Goal: Task Accomplishment & Management: Complete application form

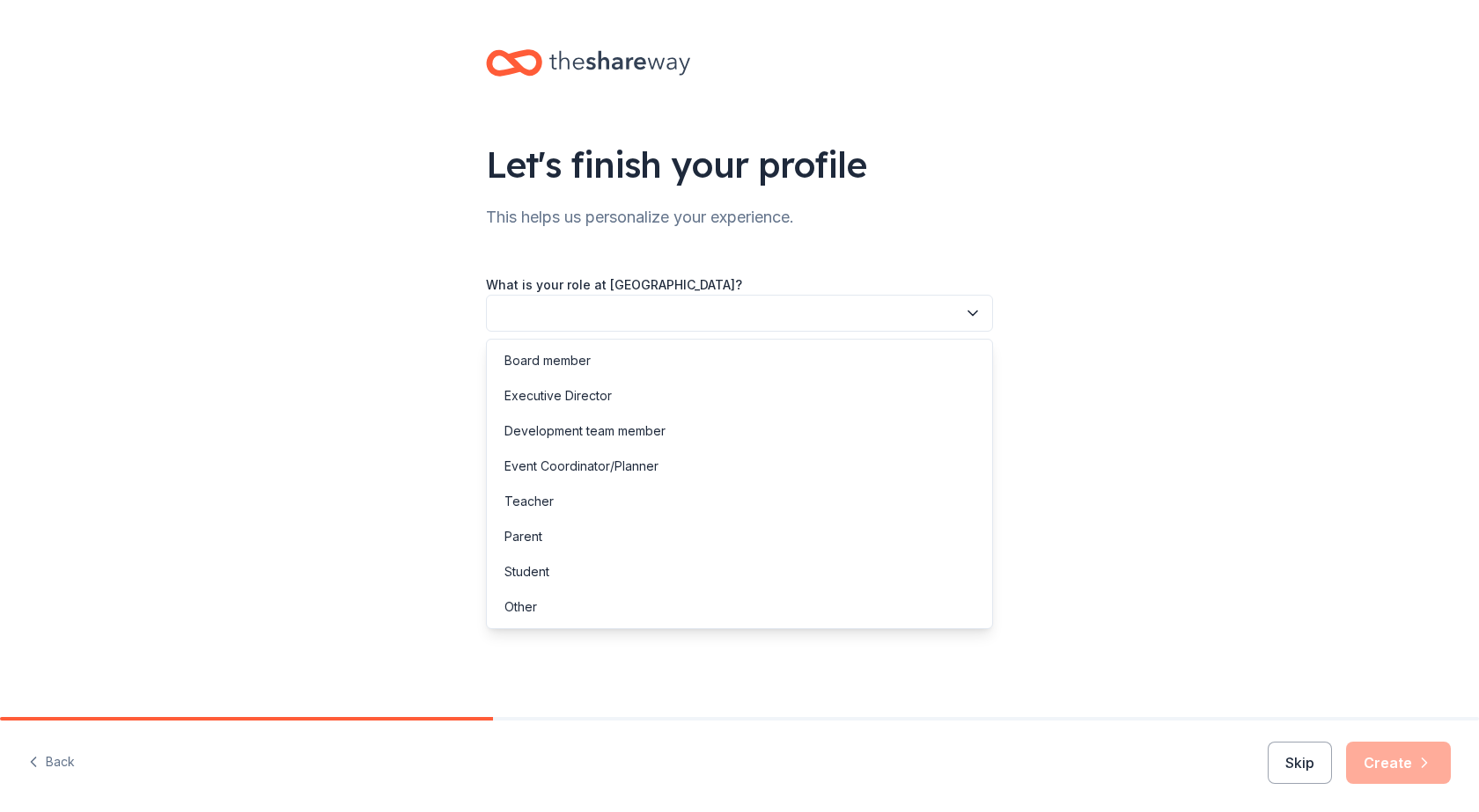
click at [761, 310] on button "button" at bounding box center [740, 313] width 507 height 37
click at [914, 613] on div "Other" at bounding box center [740, 607] width 498 height 35
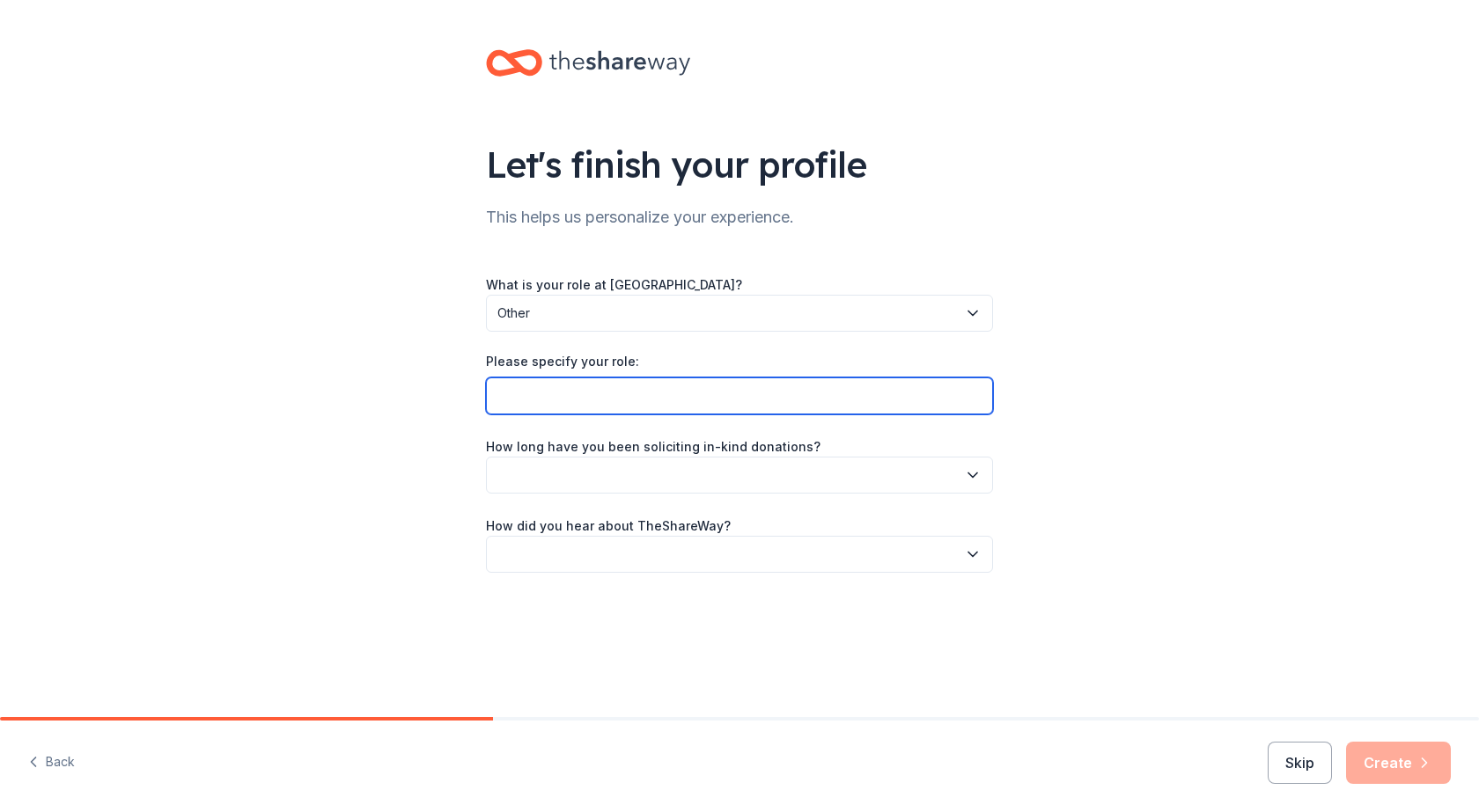
click at [708, 406] on input "Please specify your role:" at bounding box center [740, 395] width 507 height 37
type input "Marketing Director"
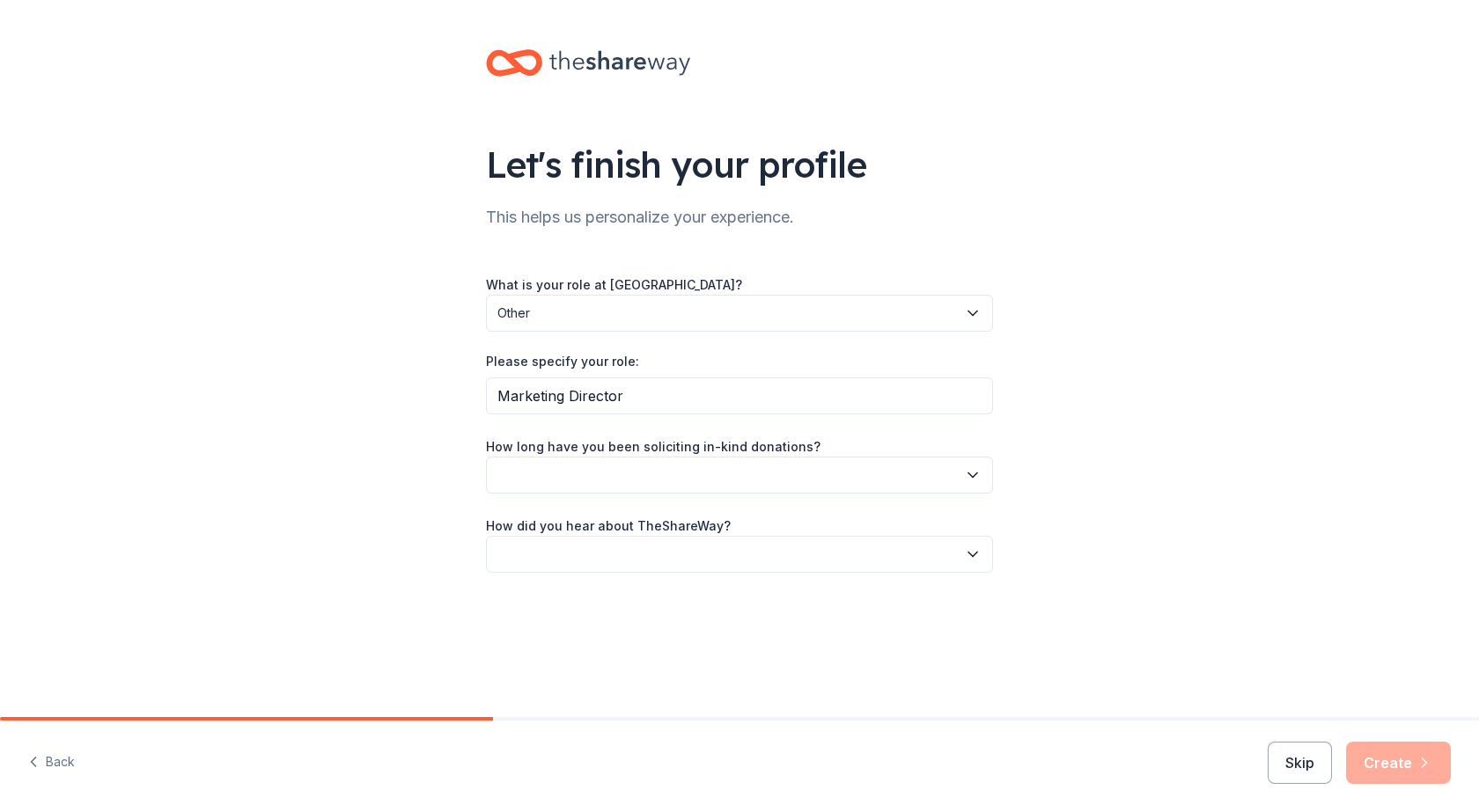
click at [696, 453] on label "How long have you been soliciting in-kind donations?" at bounding box center [653, 447] width 335 height 18
click at [688, 462] on button "button" at bounding box center [740, 475] width 507 height 37
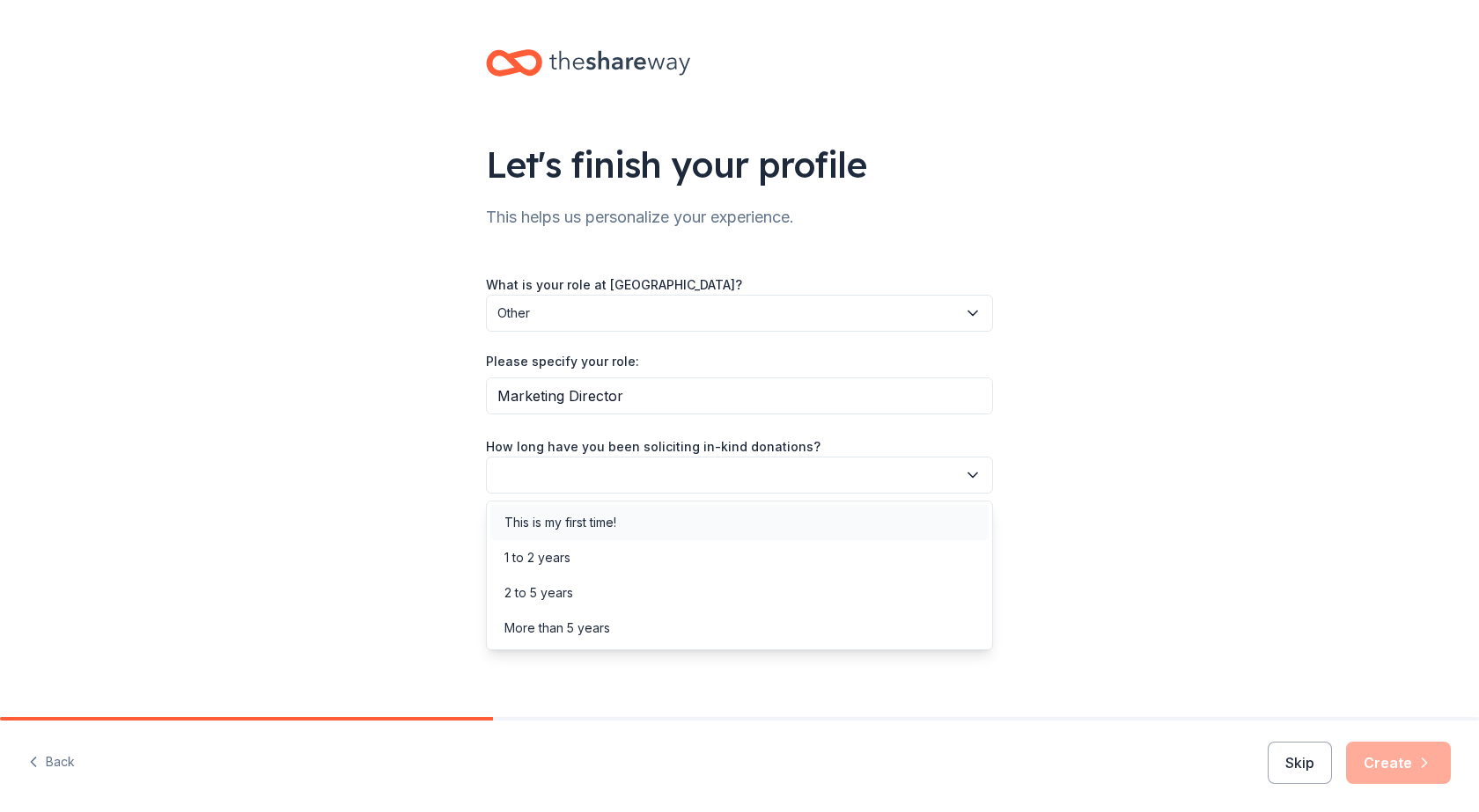
click at [658, 510] on div "This is my first time!" at bounding box center [740, 522] width 498 height 35
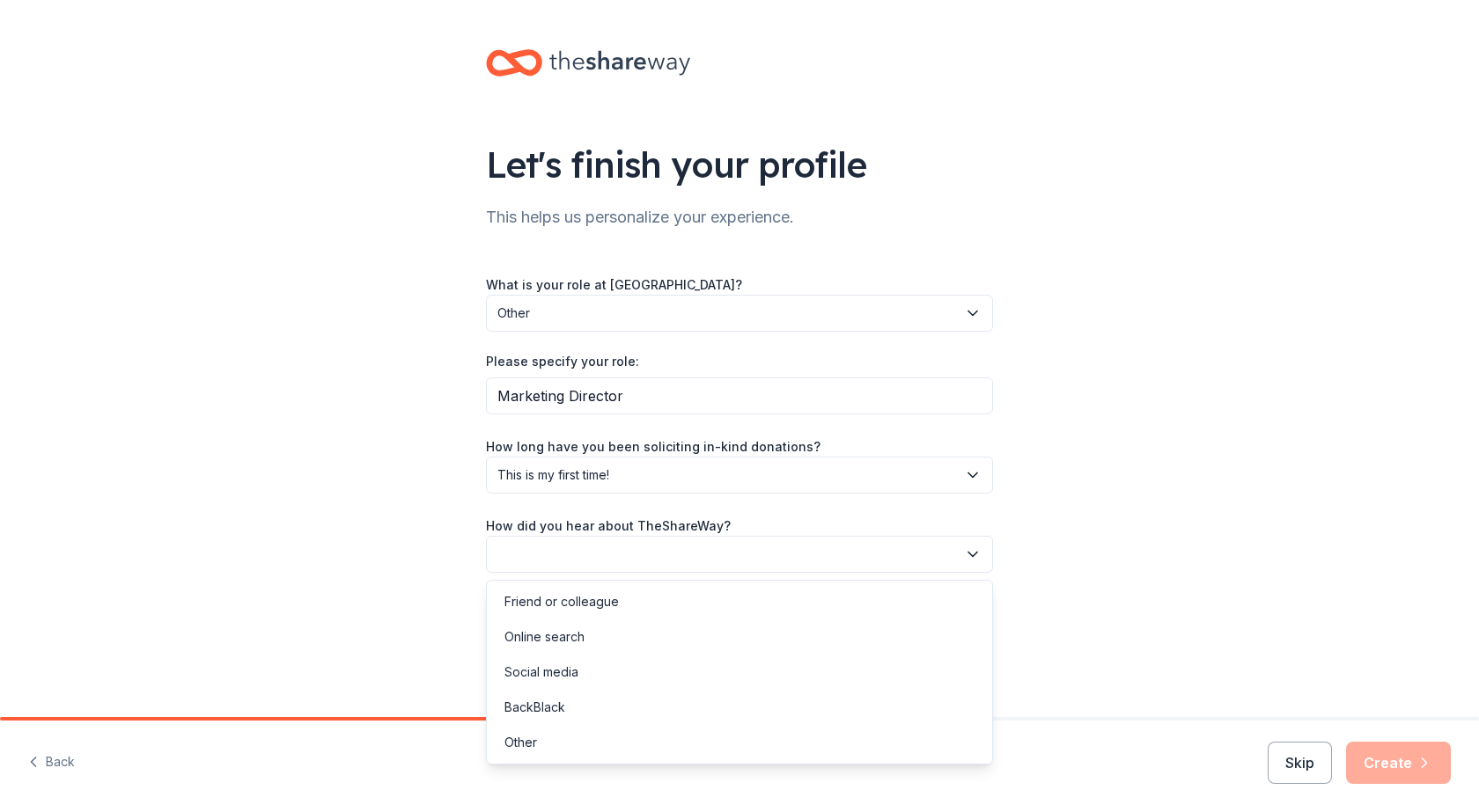
click at [666, 560] on button "button" at bounding box center [740, 554] width 507 height 37
click at [683, 491] on div "What is your role at [GEOGRAPHIC_DATA]? Other Please specify your role: Marketi…" at bounding box center [740, 423] width 507 height 300
click at [687, 477] on span "This is my first time!" at bounding box center [727, 475] width 460 height 21
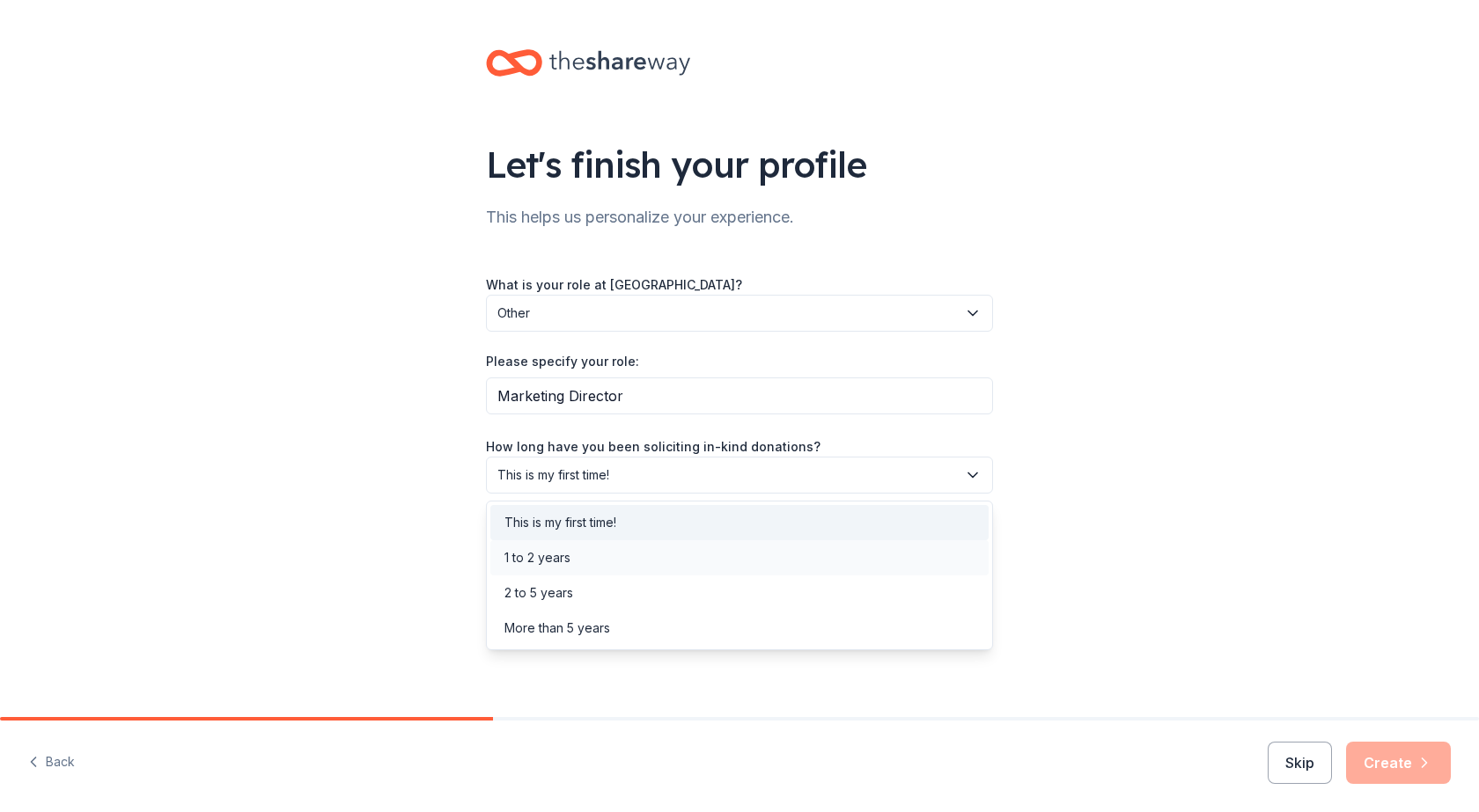
click at [668, 560] on div "1 to 2 years" at bounding box center [740, 558] width 498 height 35
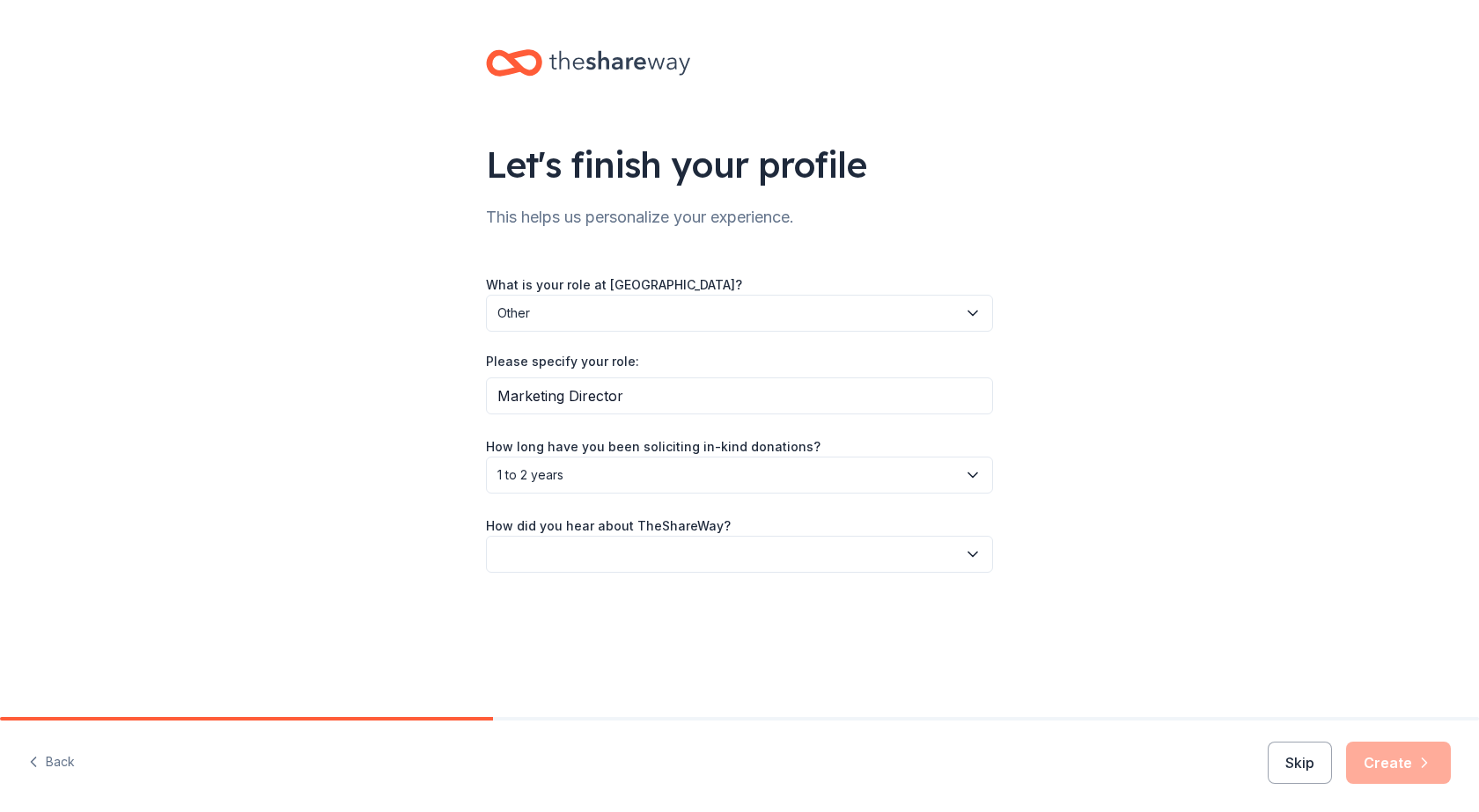
click at [647, 579] on div "Let's finish your profile This helps us personalize your experience. What is yo…" at bounding box center [740, 328] width 564 height 657
click at [652, 556] on button "button" at bounding box center [740, 554] width 507 height 37
click at [646, 600] on div "Friend or colleague" at bounding box center [740, 601] width 498 height 35
click at [1403, 769] on button "Create" at bounding box center [1399, 763] width 105 height 43
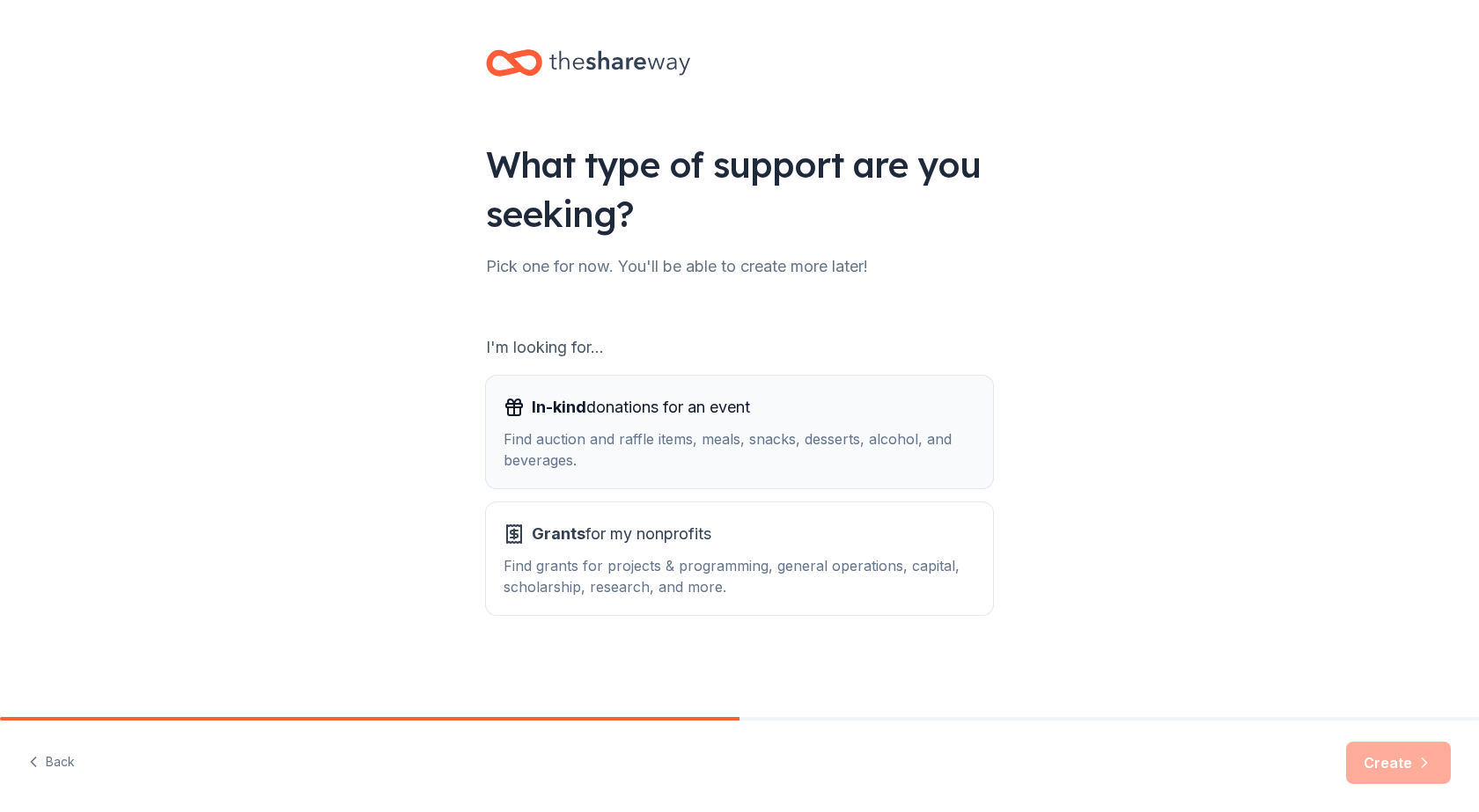
click at [710, 416] on span "In-kind donations for an event" at bounding box center [640, 407] width 218 height 28
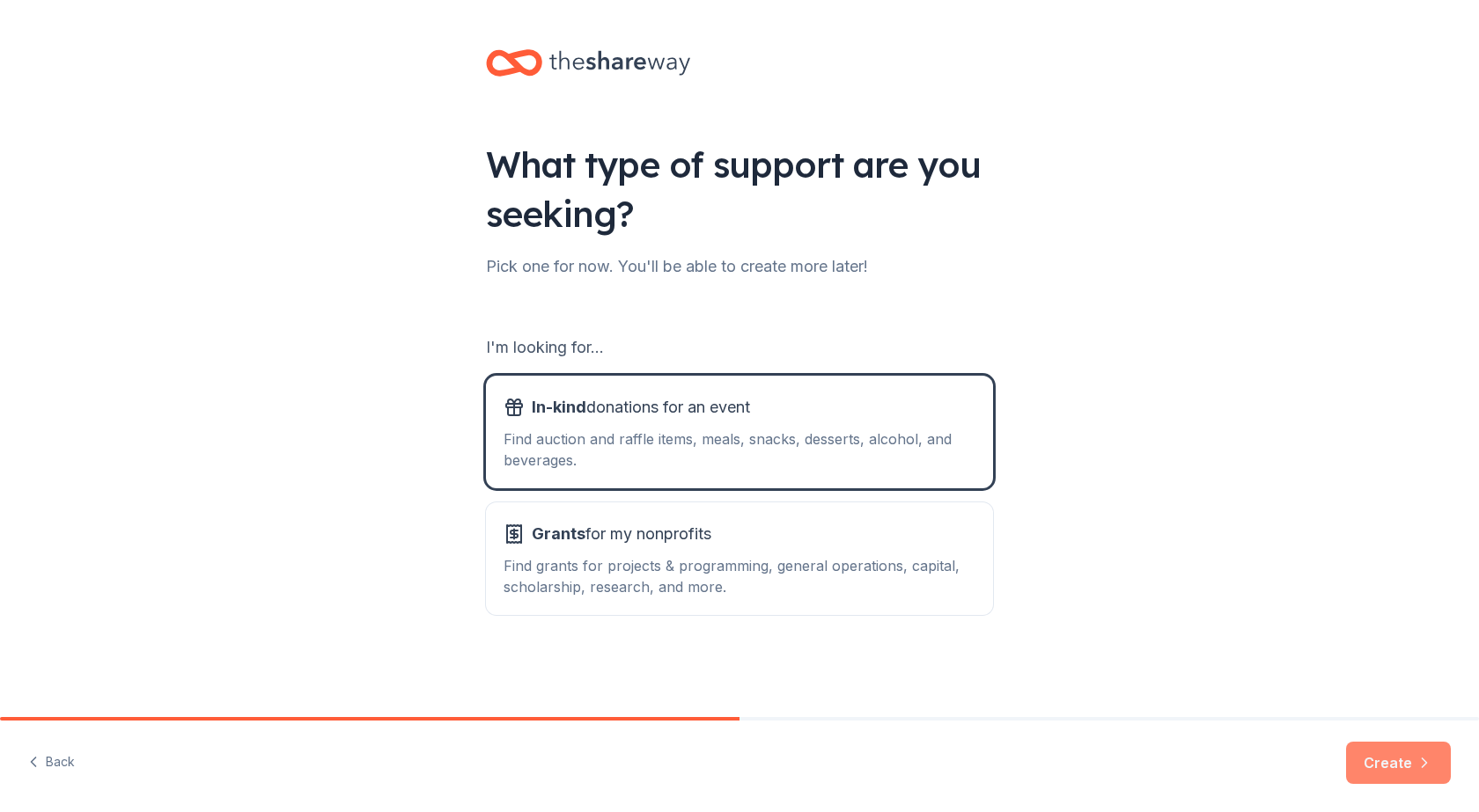
click at [1411, 768] on button "Create" at bounding box center [1399, 763] width 105 height 43
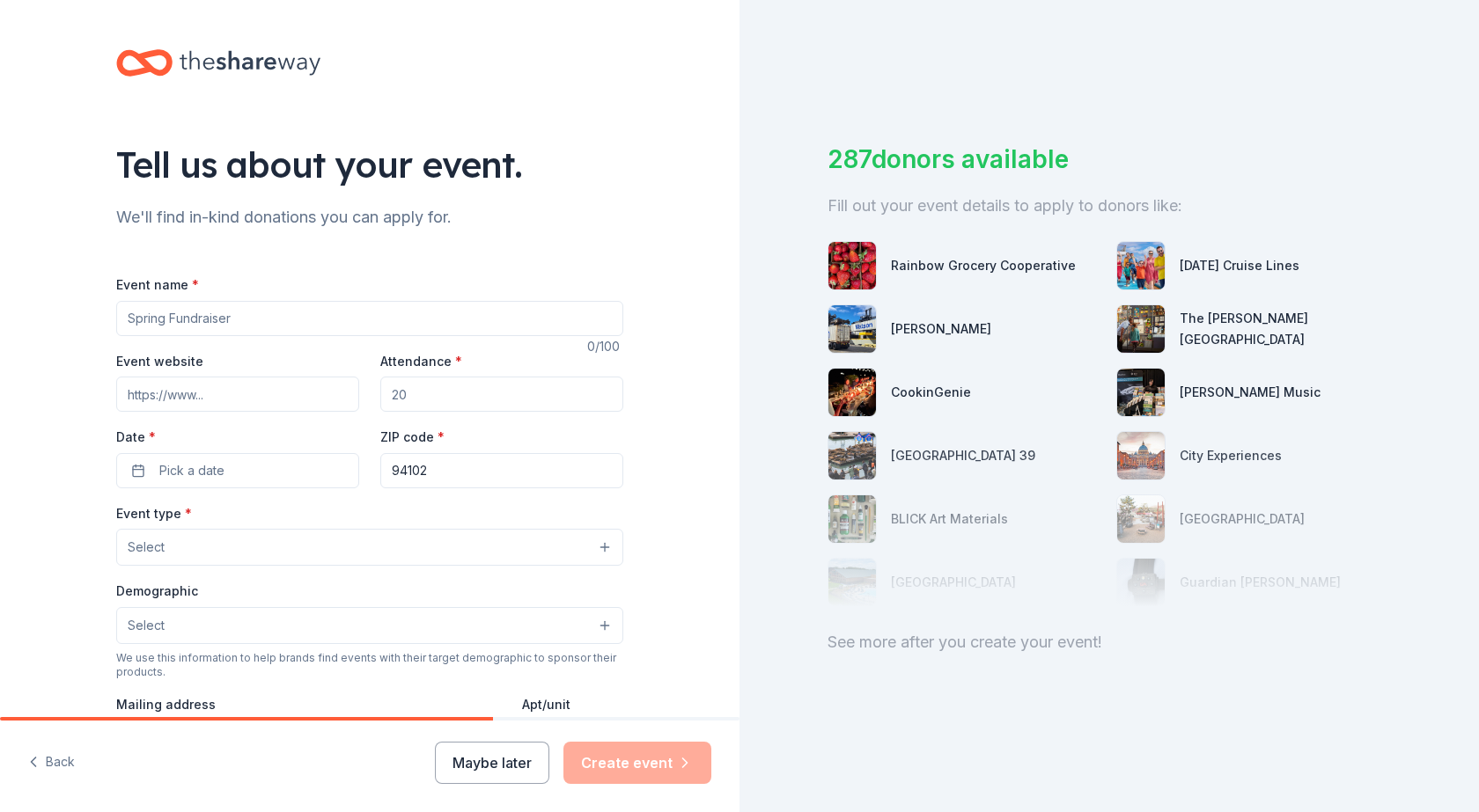
click at [258, 322] on input "Event name *" at bounding box center [370, 318] width 507 height 35
type input "Opening Night Party"
click at [477, 389] on input "Attendance *" at bounding box center [501, 393] width 243 height 35
type input "100"
click at [232, 389] on input "Event website" at bounding box center [237, 393] width 243 height 35
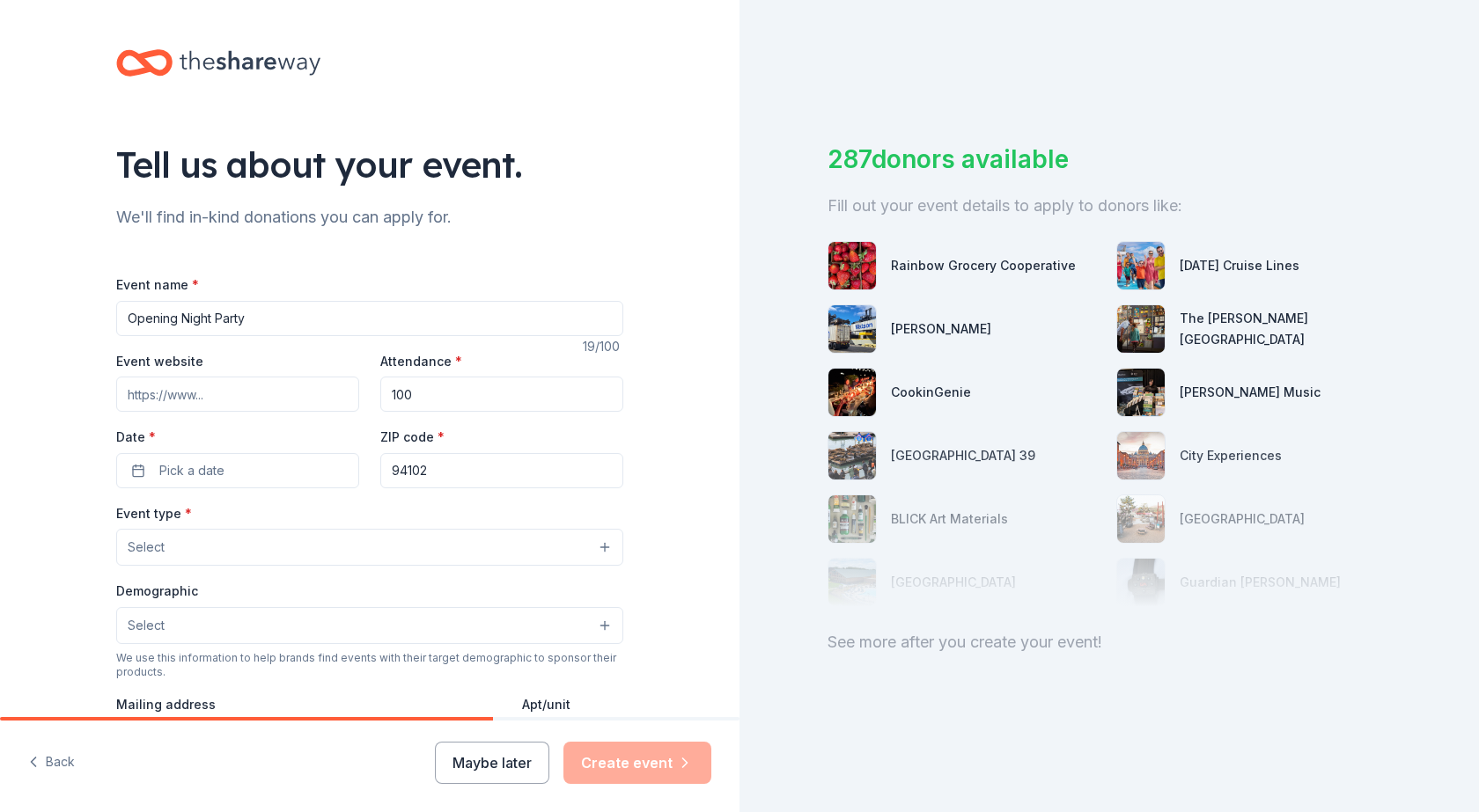
type input "[DOMAIN_NAME]"
click at [216, 465] on span "Pick a date" at bounding box center [192, 471] width 65 height 21
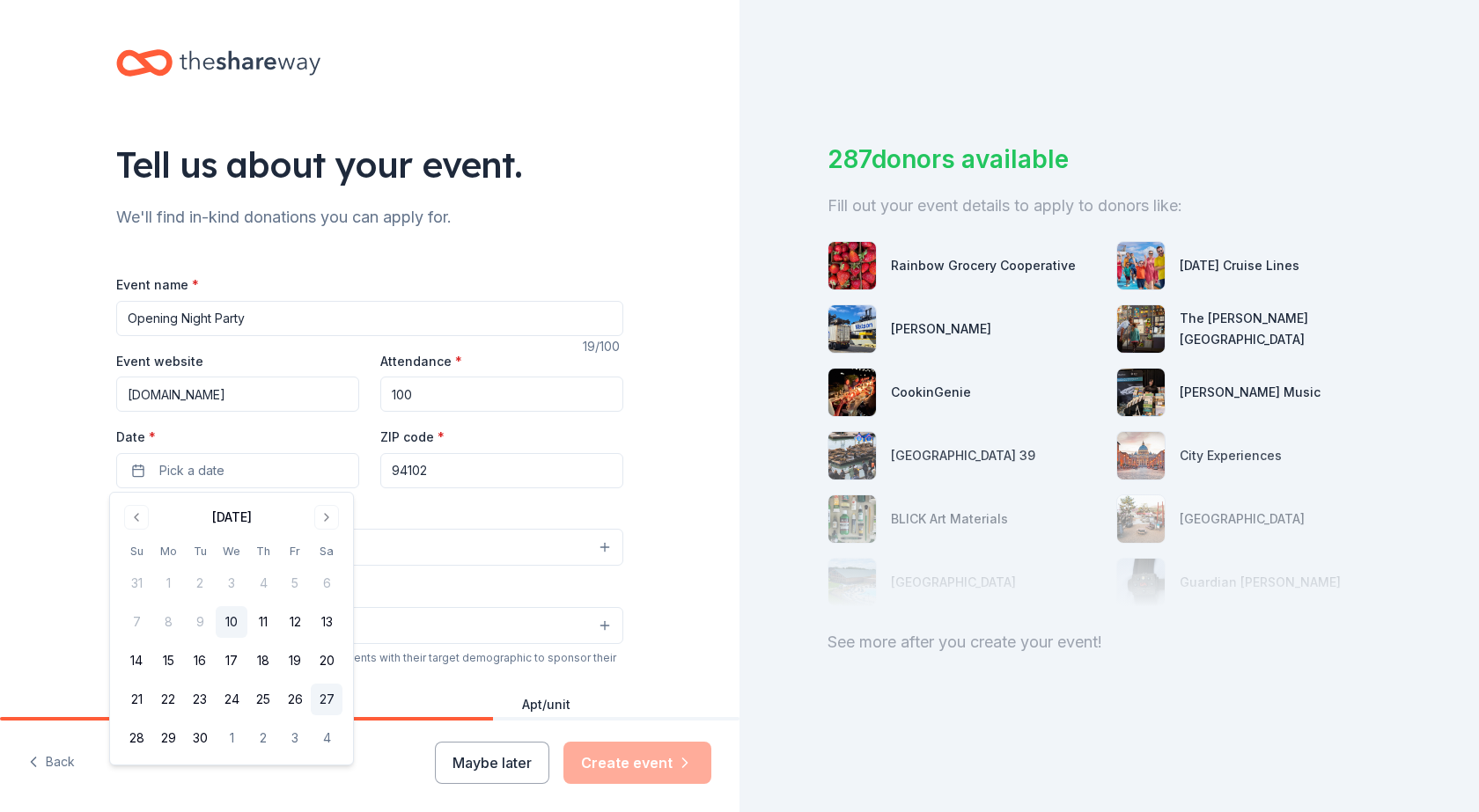
click at [339, 704] on button "27" at bounding box center [327, 700] width 32 height 32
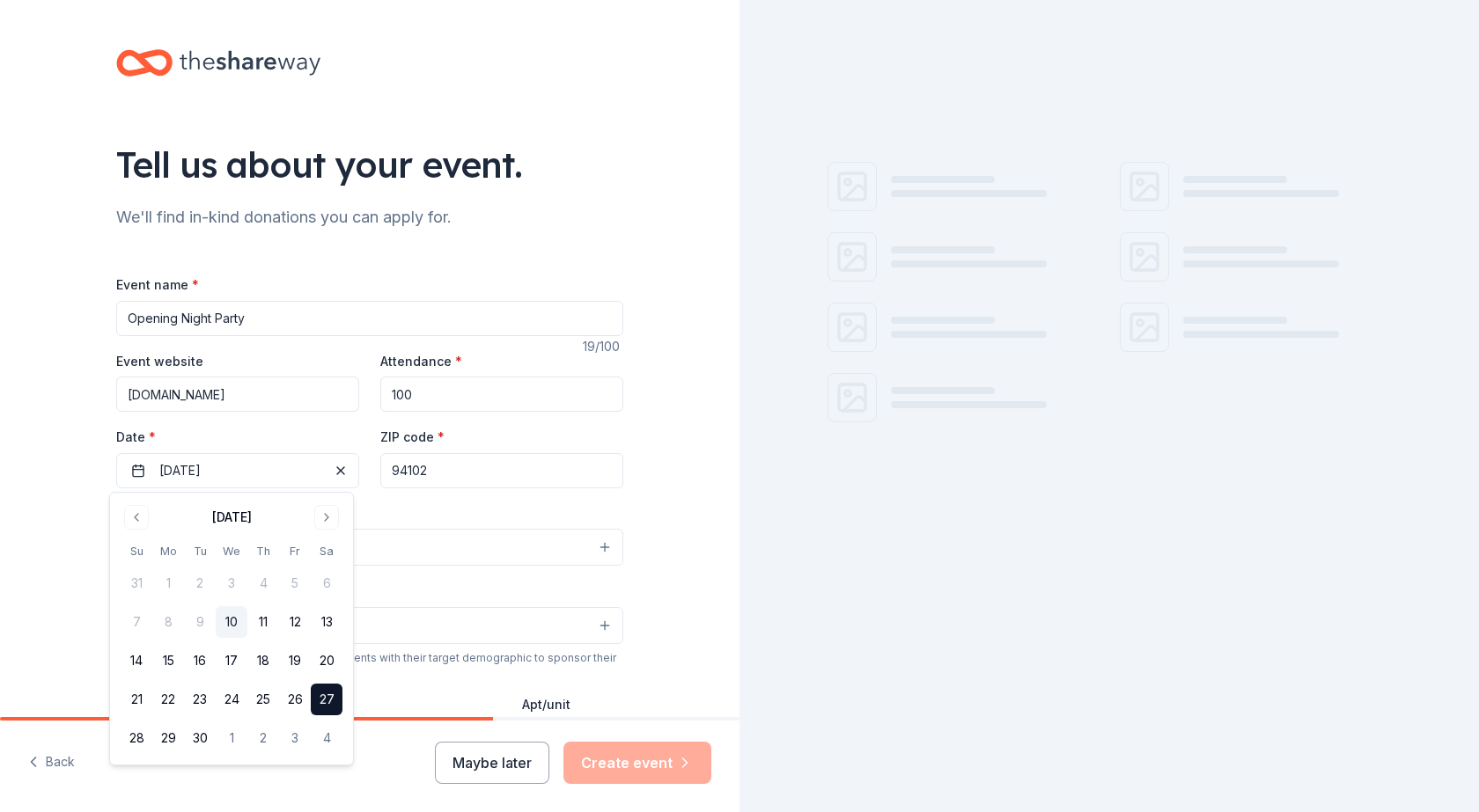
click at [437, 510] on div "Event type * Select" at bounding box center [370, 535] width 507 height 64
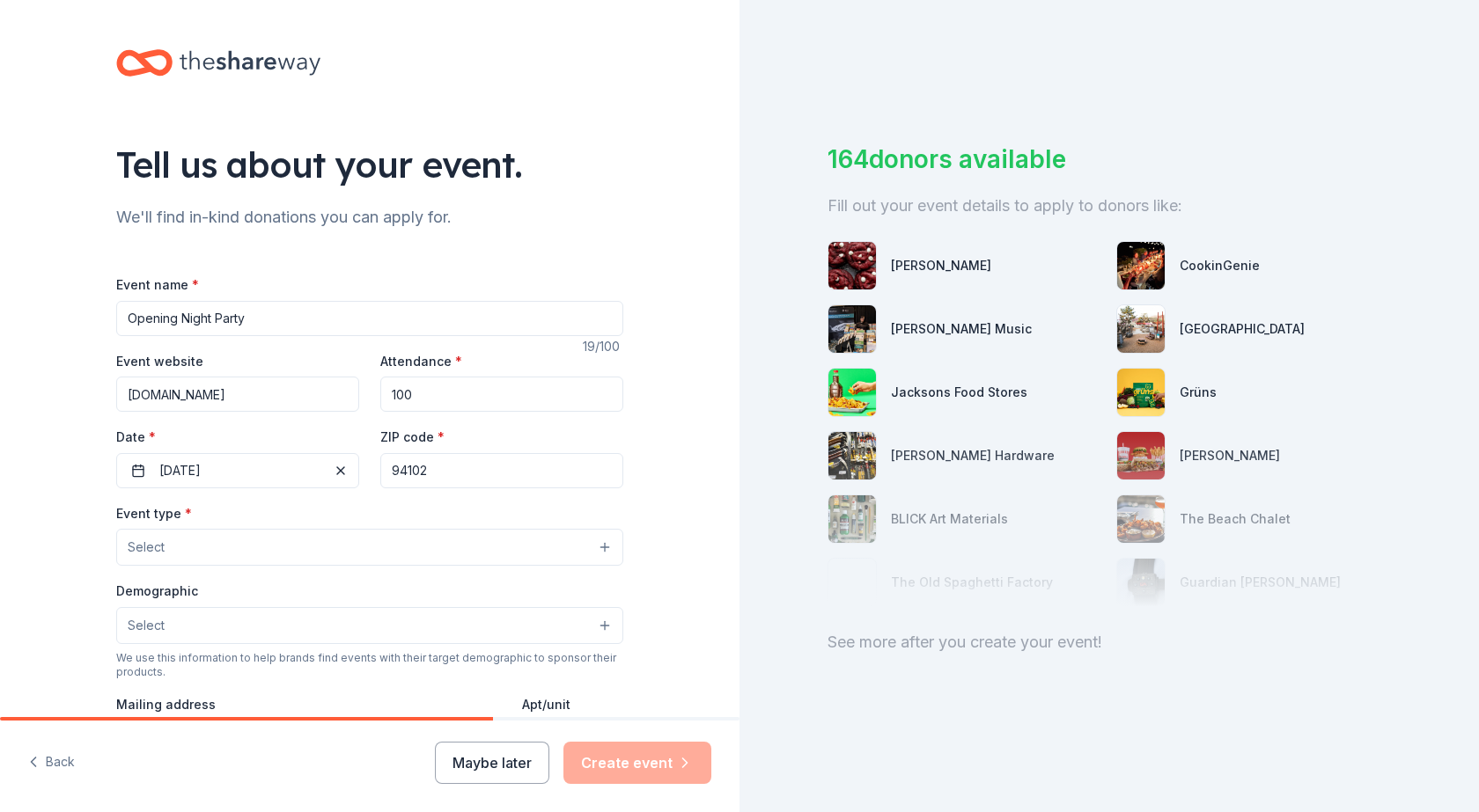
click at [248, 546] on button "Select" at bounding box center [370, 547] width 507 height 37
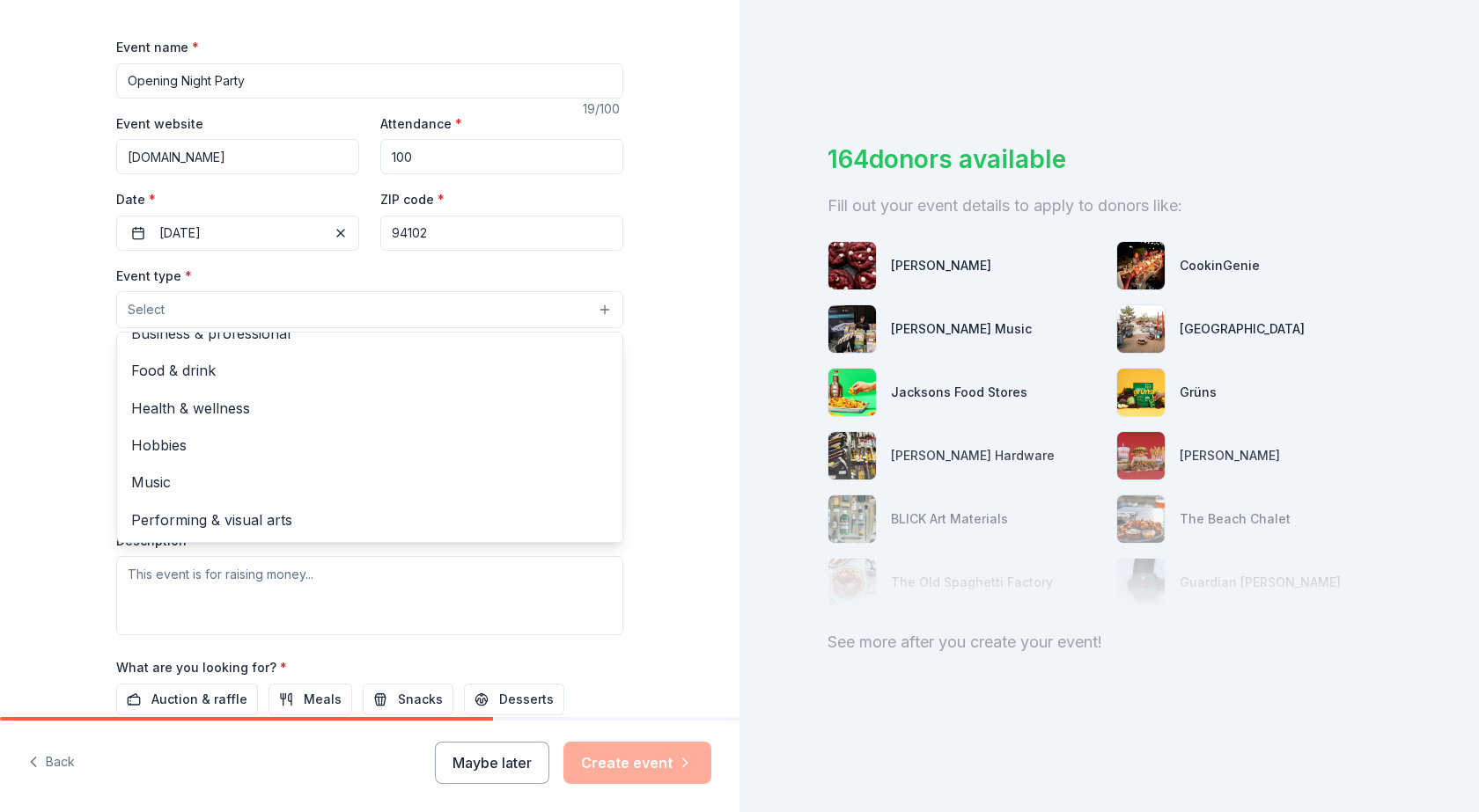
scroll to position [264, 0]
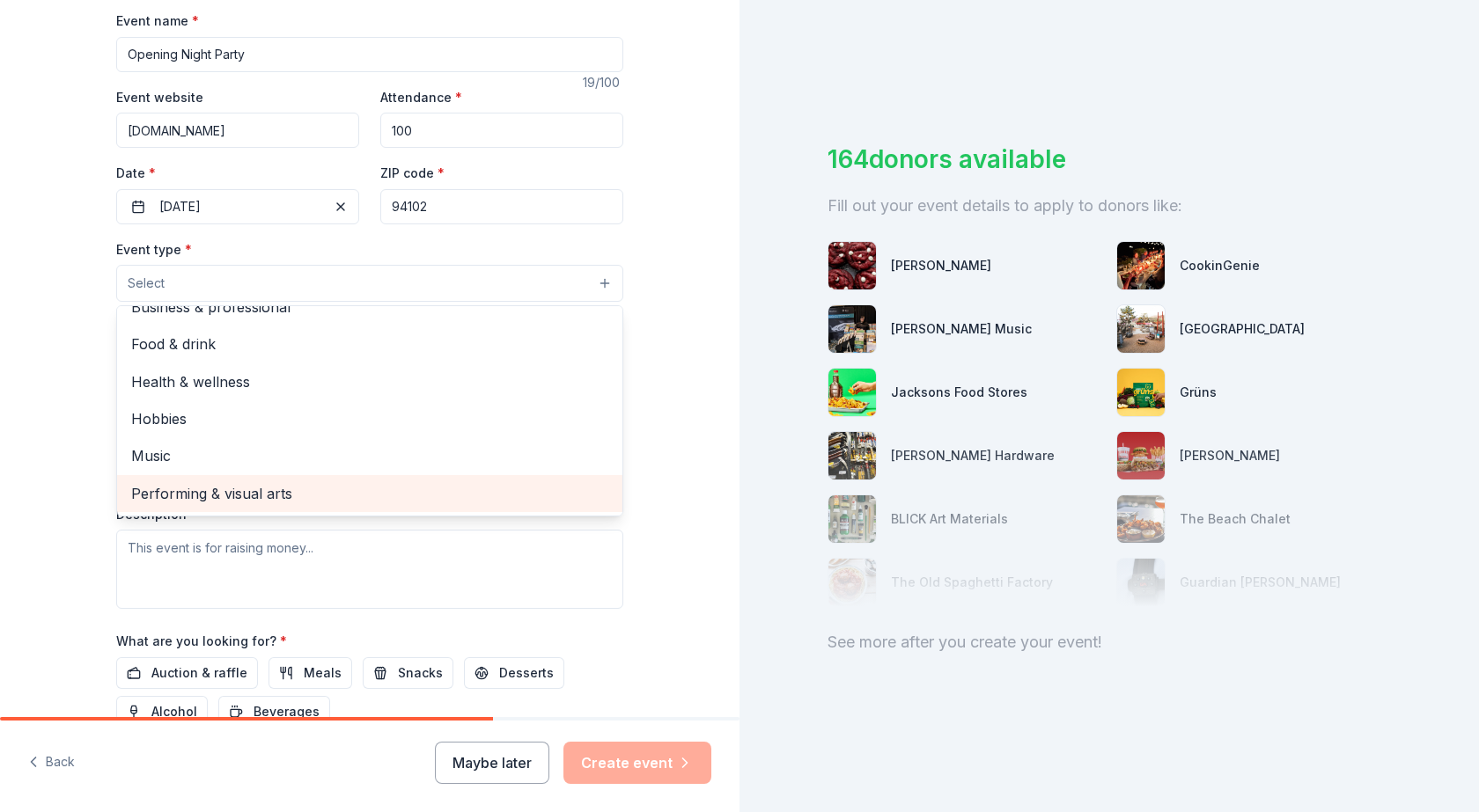
click at [379, 493] on span "Performing & visual arts" at bounding box center [370, 493] width 478 height 23
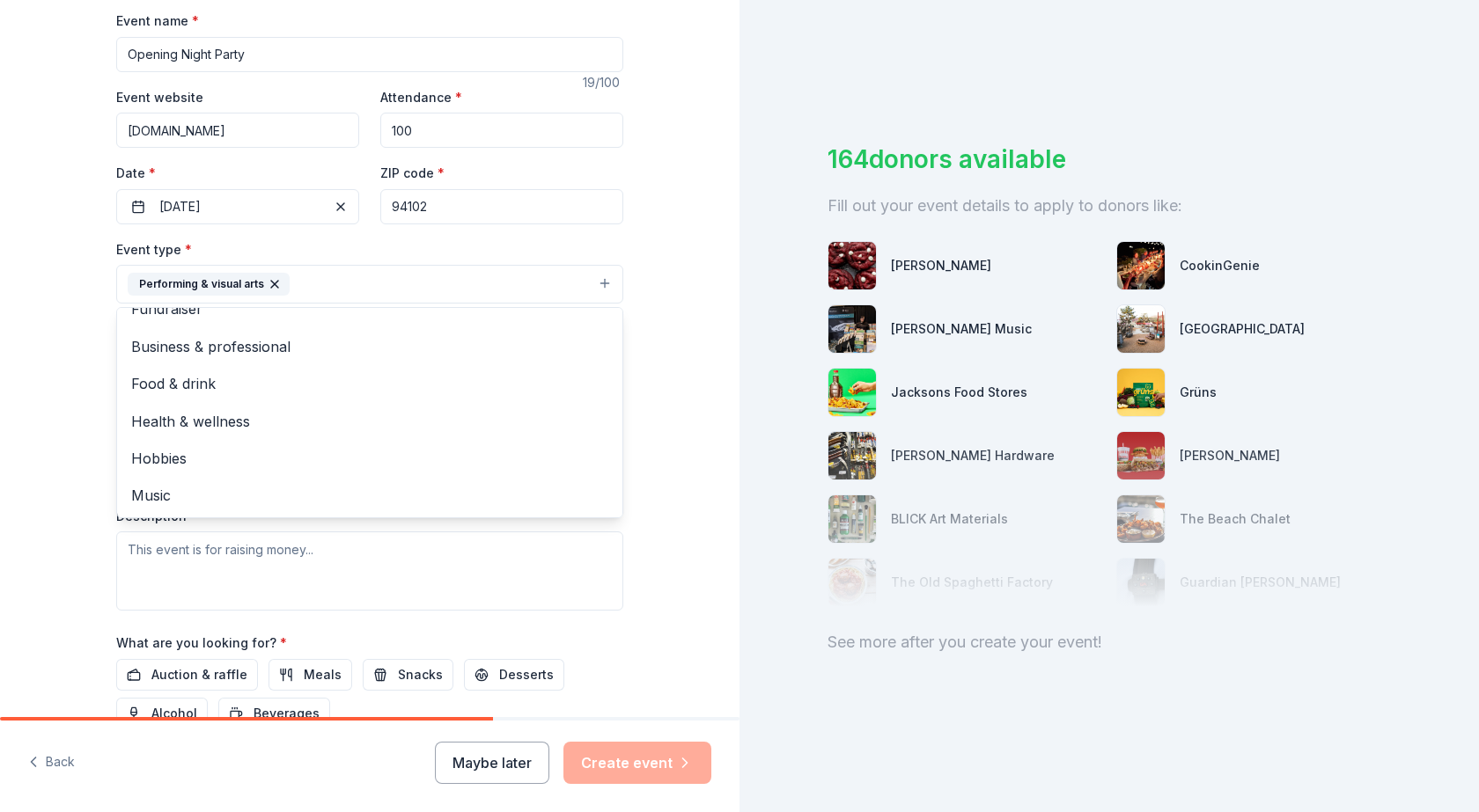
click at [675, 570] on div "Tell us about your event. We'll find in-kind donations you can apply for. Event…" at bounding box center [370, 322] width 740 height 1173
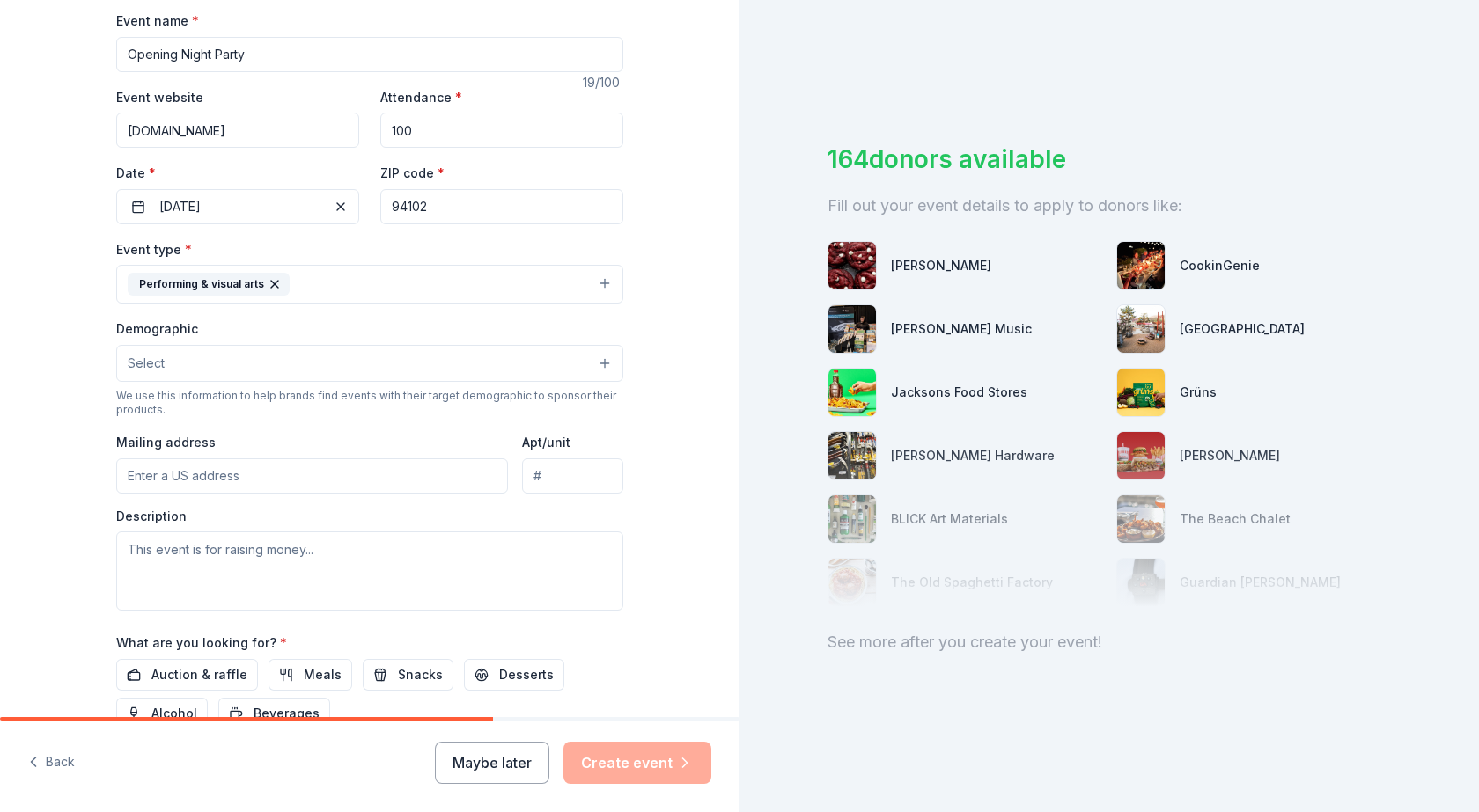
click at [355, 357] on button "Select" at bounding box center [370, 363] width 507 height 37
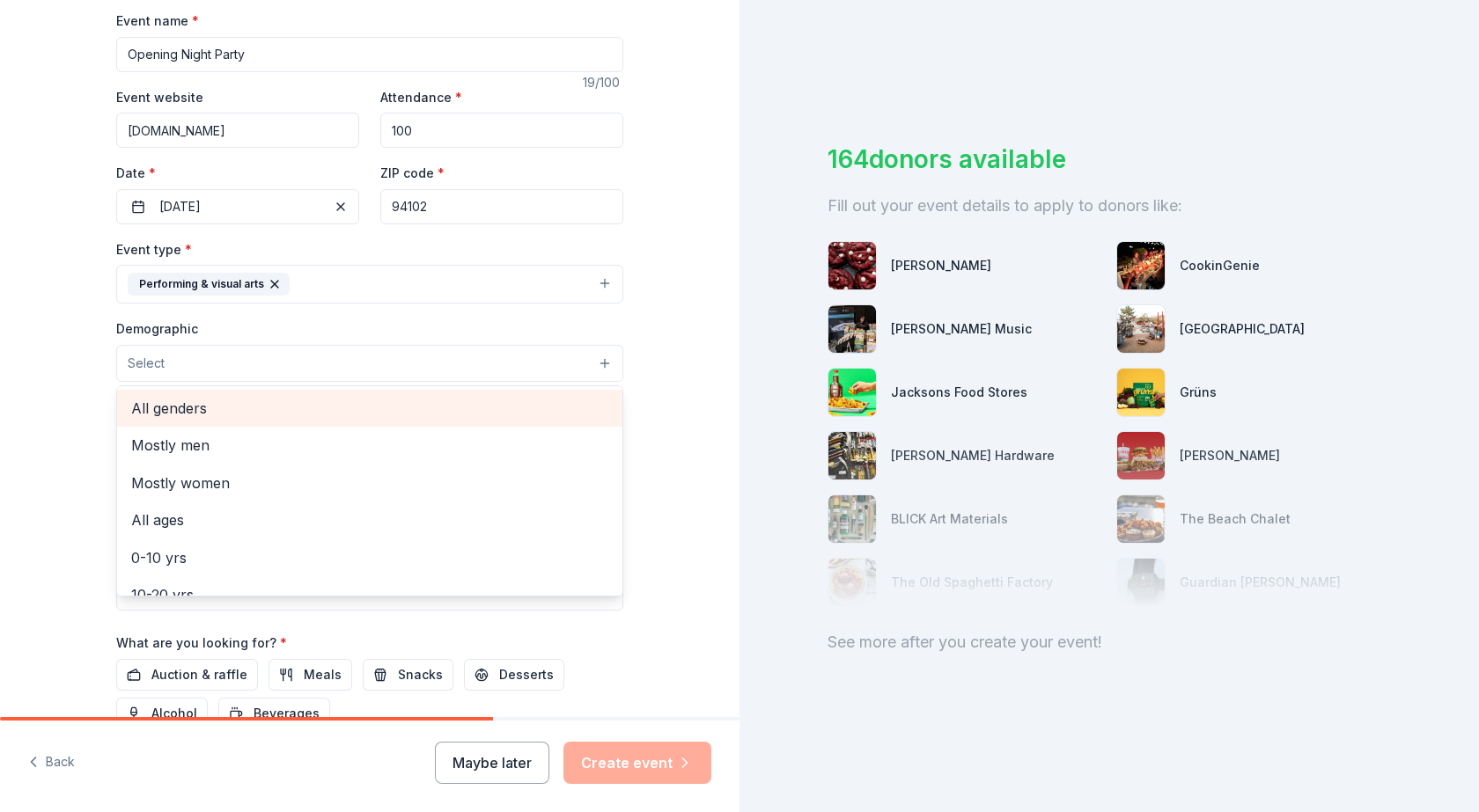
click at [349, 407] on span "All genders" at bounding box center [370, 408] width 478 height 23
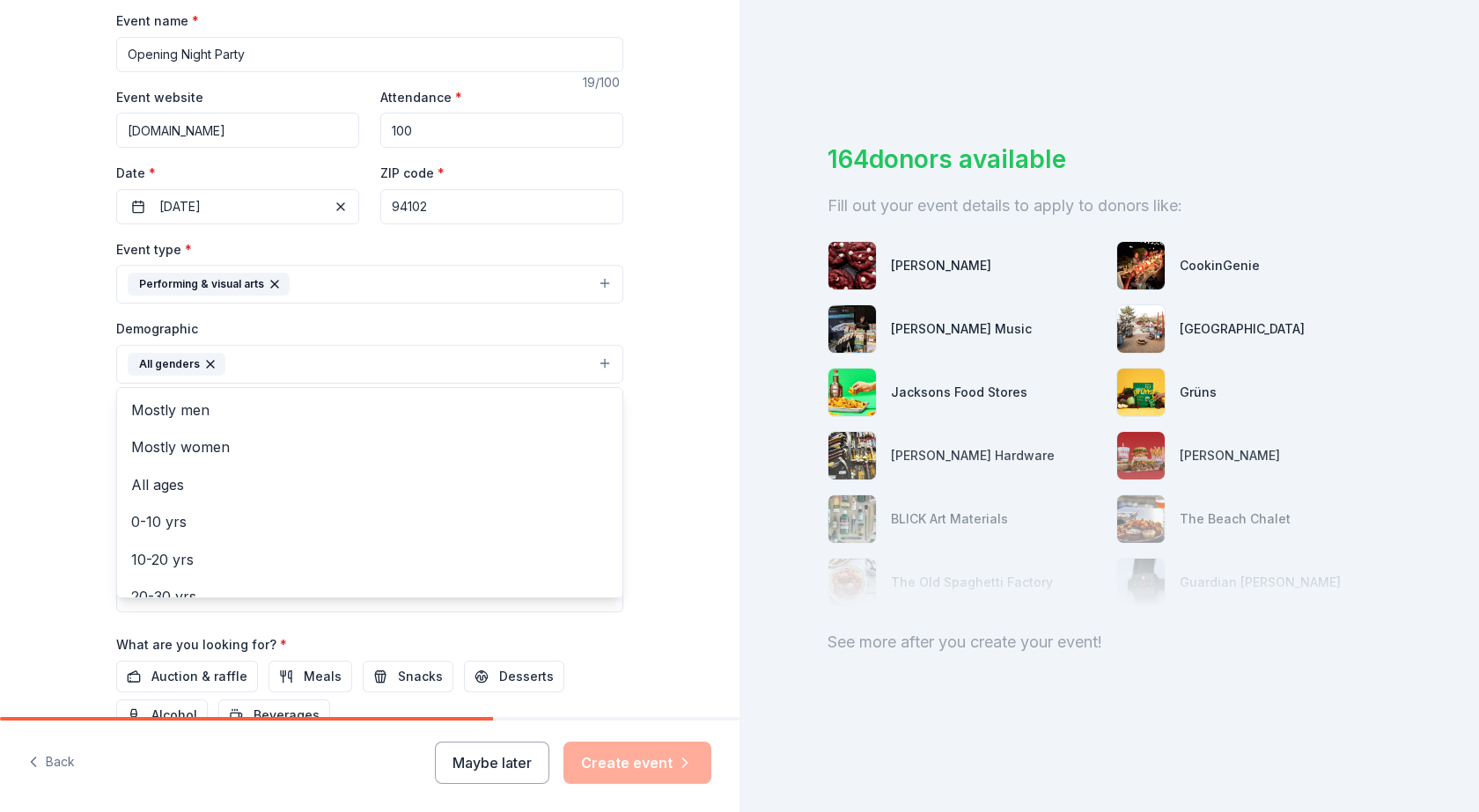
click at [691, 441] on div "Tell us about your event. We'll find in-kind donations you can apply for. Event…" at bounding box center [370, 323] width 740 height 1175
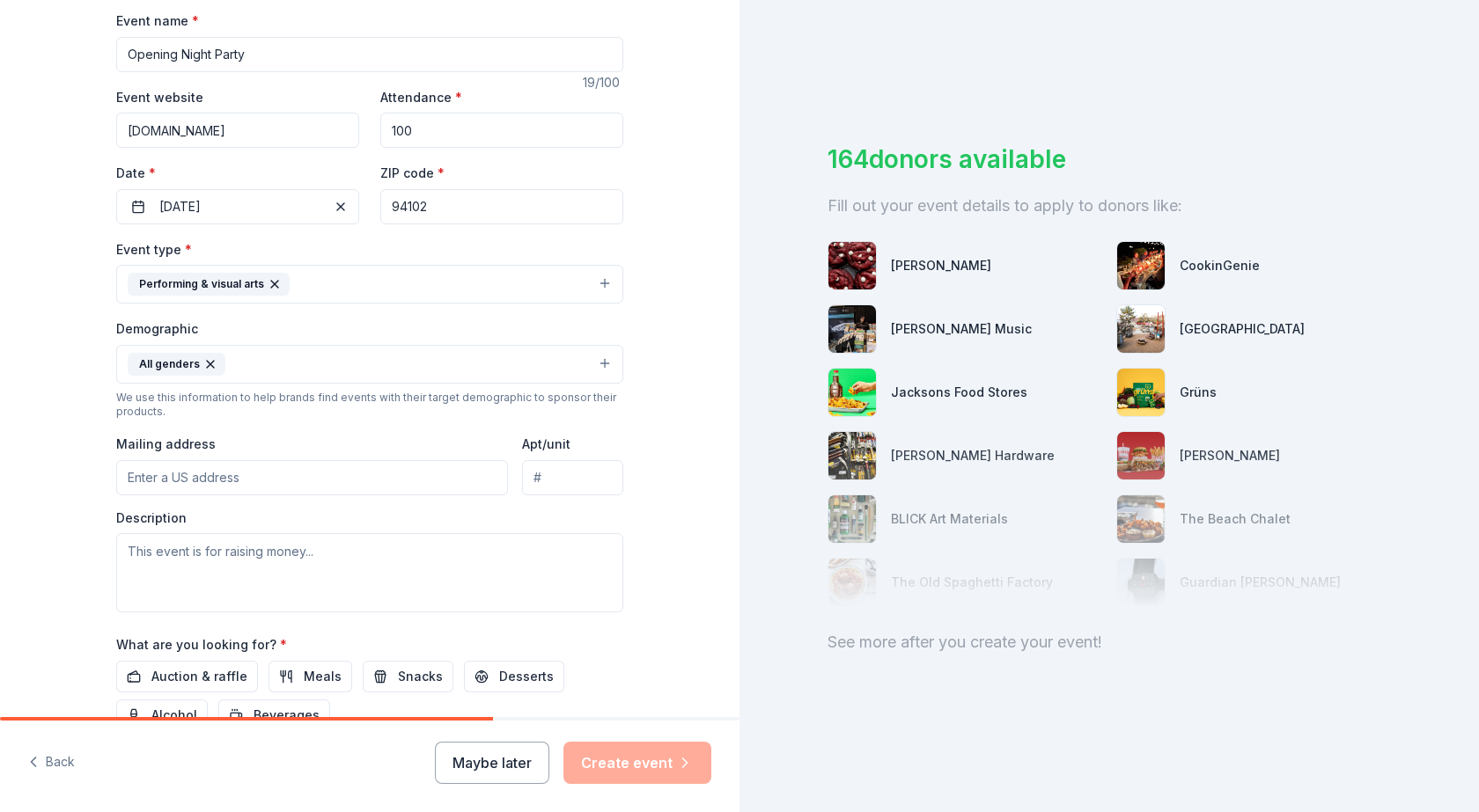
click at [353, 487] on input "Mailing address" at bounding box center [312, 477] width 392 height 35
type input "[STREET_ADDRESS][PERSON_NAME],"
type input "Lower Lobby"
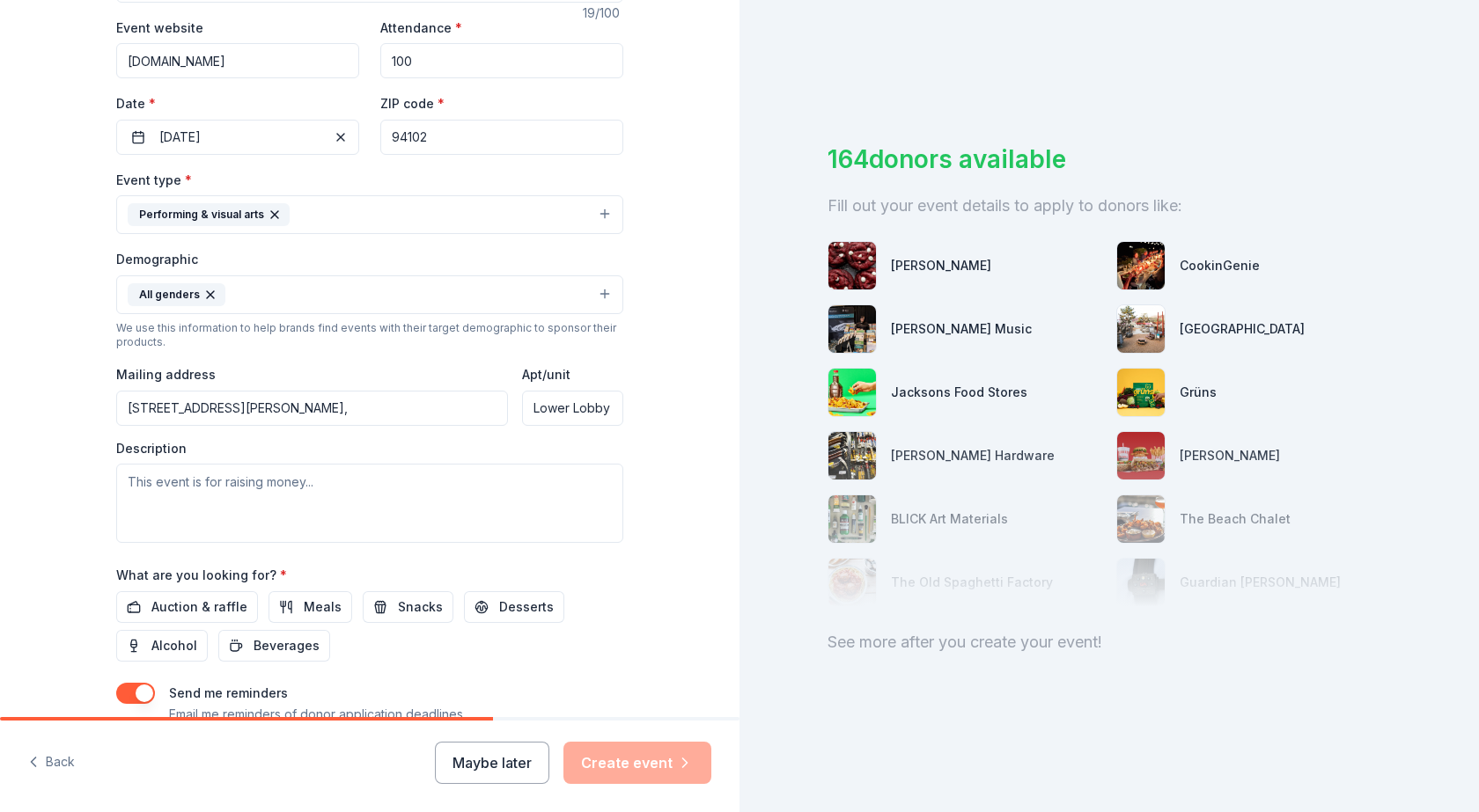
scroll to position [441, 0]
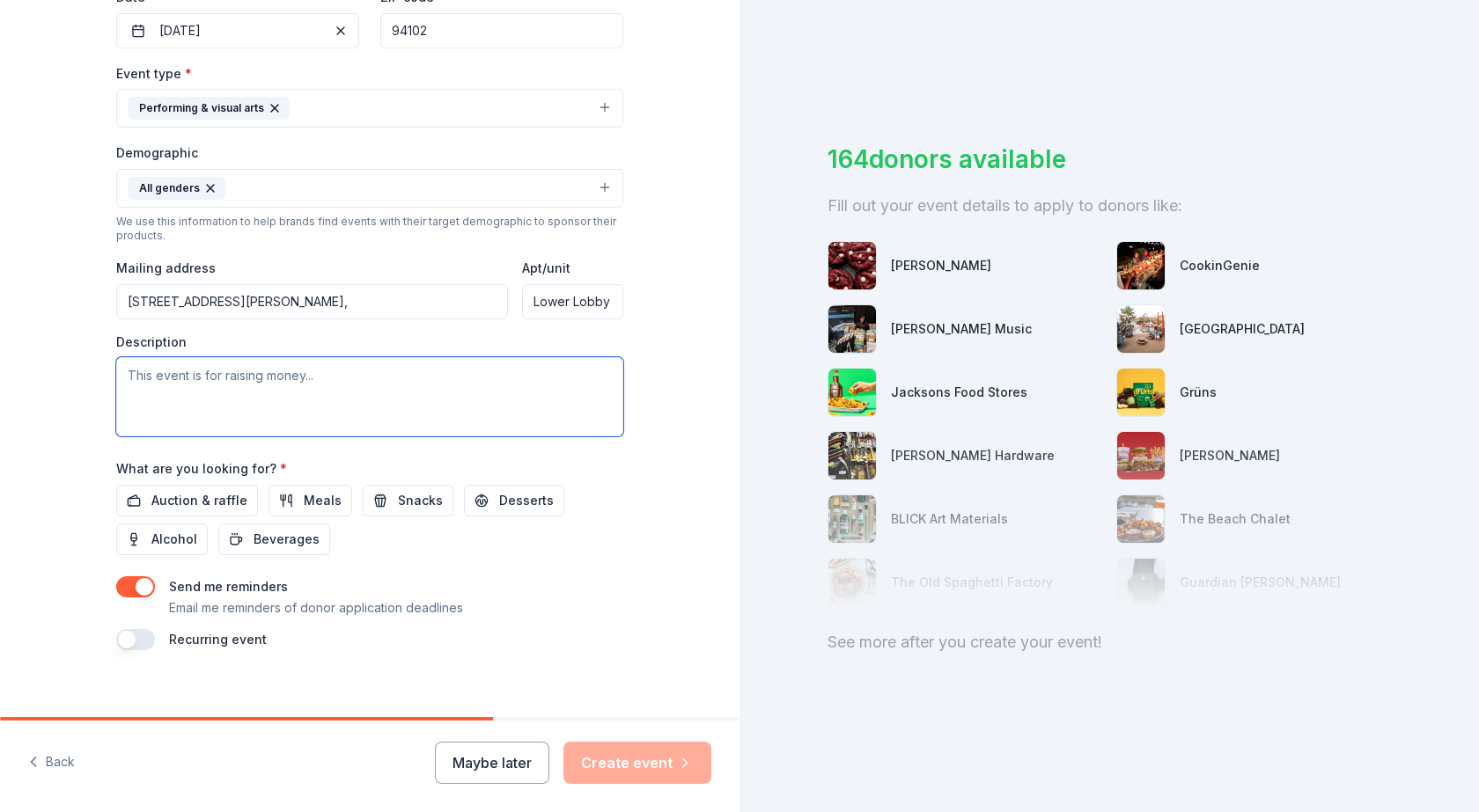
click at [357, 378] on textarea at bounding box center [370, 397] width 507 height 79
click at [129, 594] on button "button" at bounding box center [135, 587] width 39 height 21
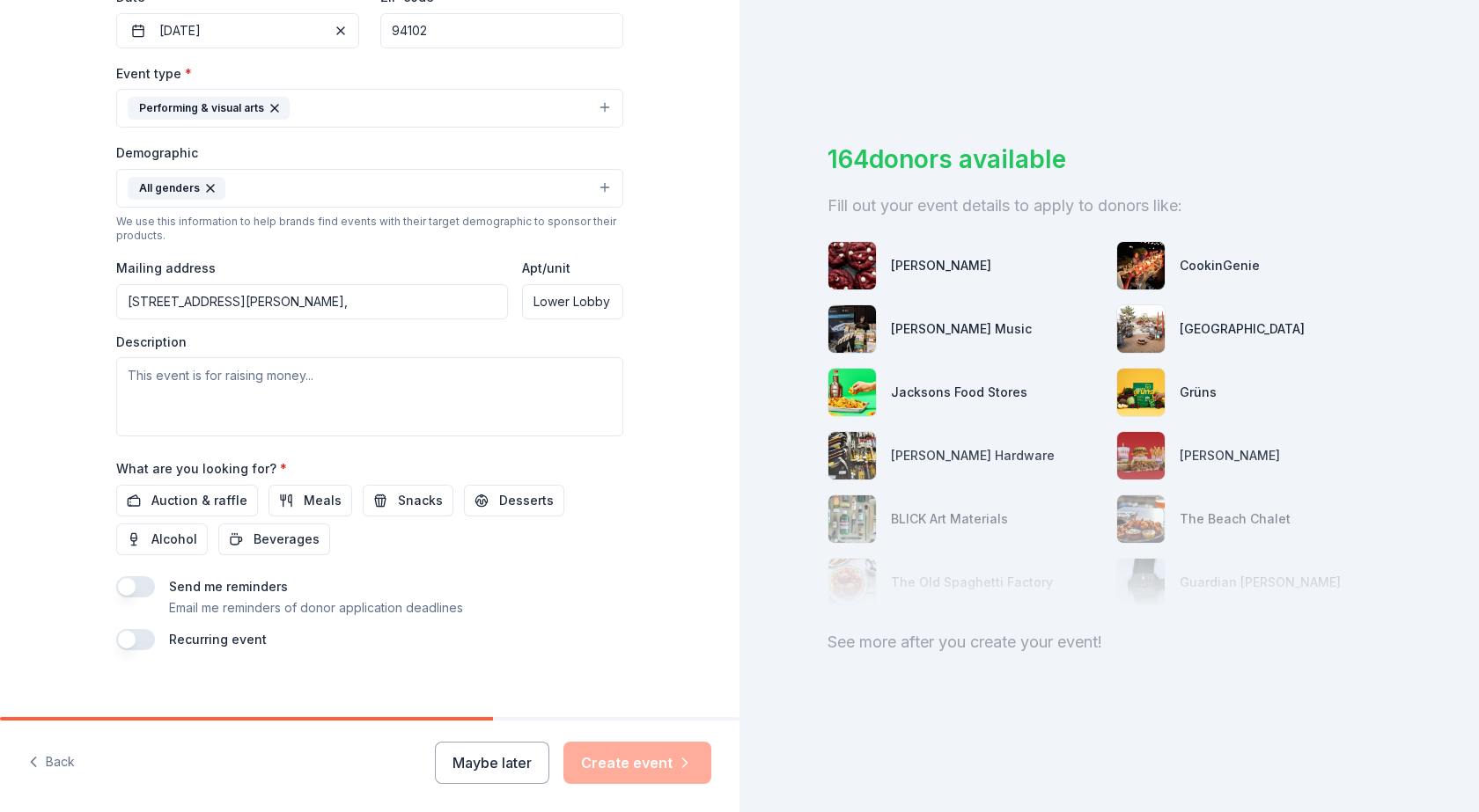
click at [129, 594] on button "button" at bounding box center [135, 587] width 39 height 21
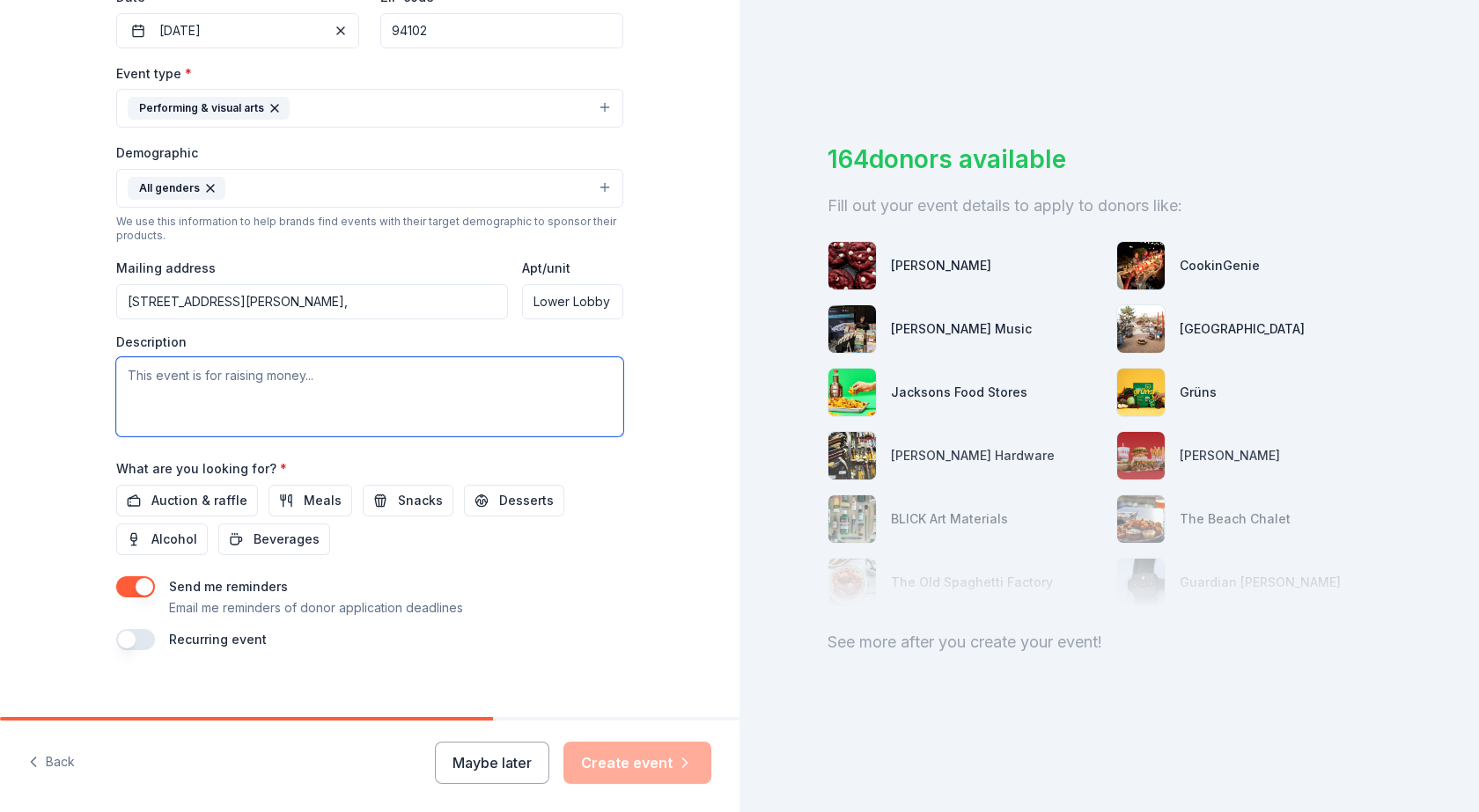
click at [276, 371] on textarea at bounding box center [370, 397] width 507 height 79
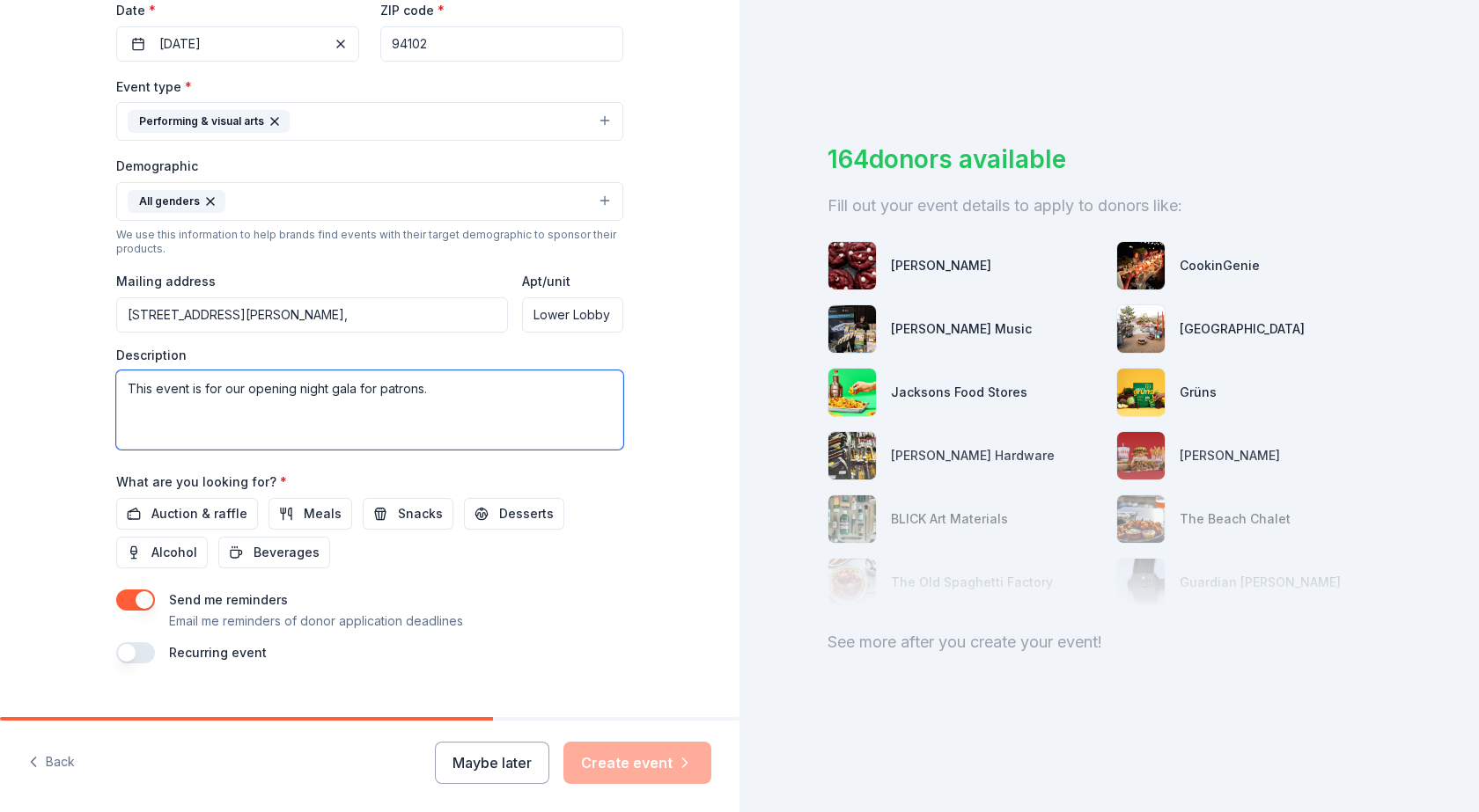
scroll to position [458, 0]
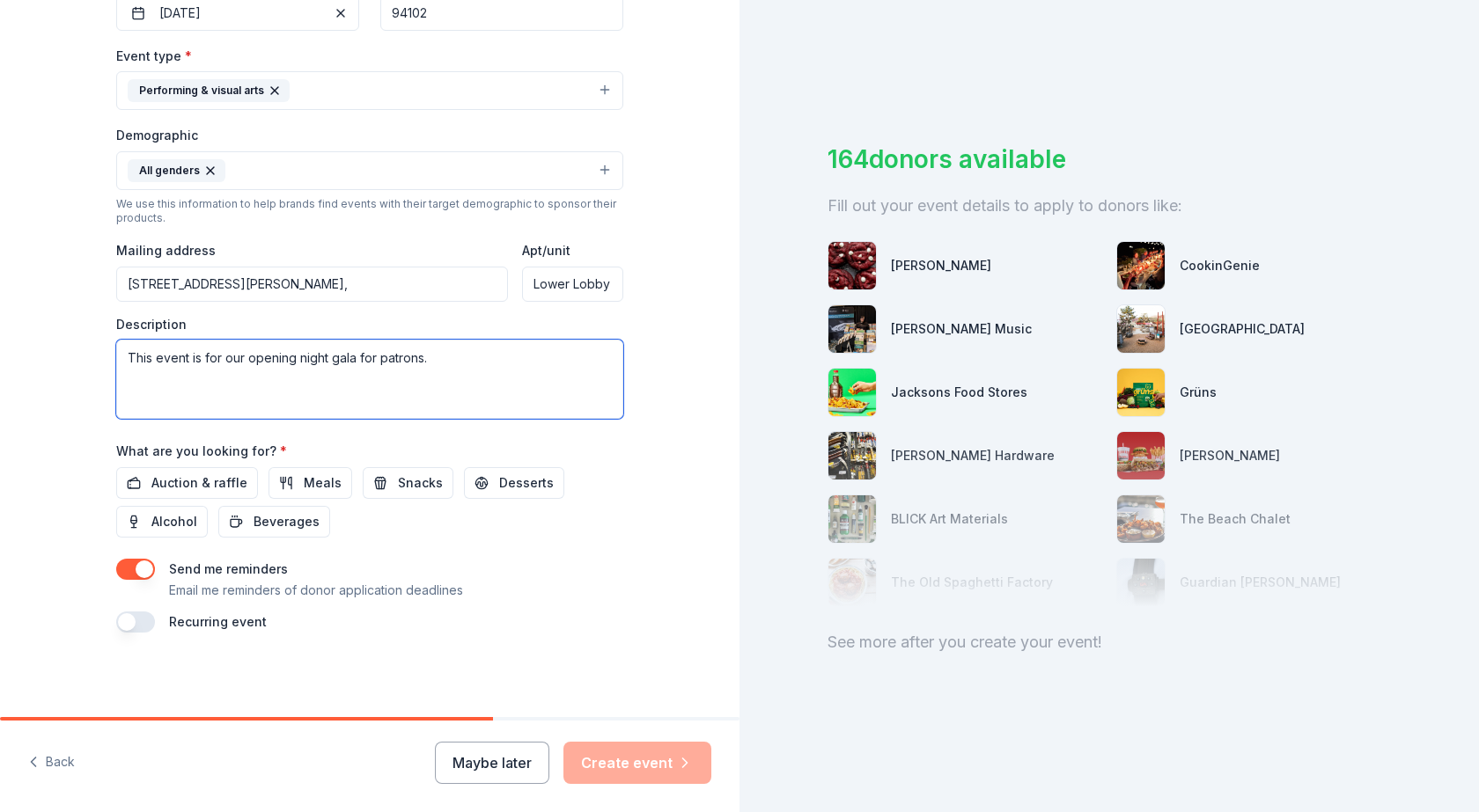
type textarea "This event is for our opening night gala for patrons."
click at [589, 644] on div "Tell us about your event. We'll find in-kind donations you can apply for. Event…" at bounding box center [370, 130] width 564 height 1175
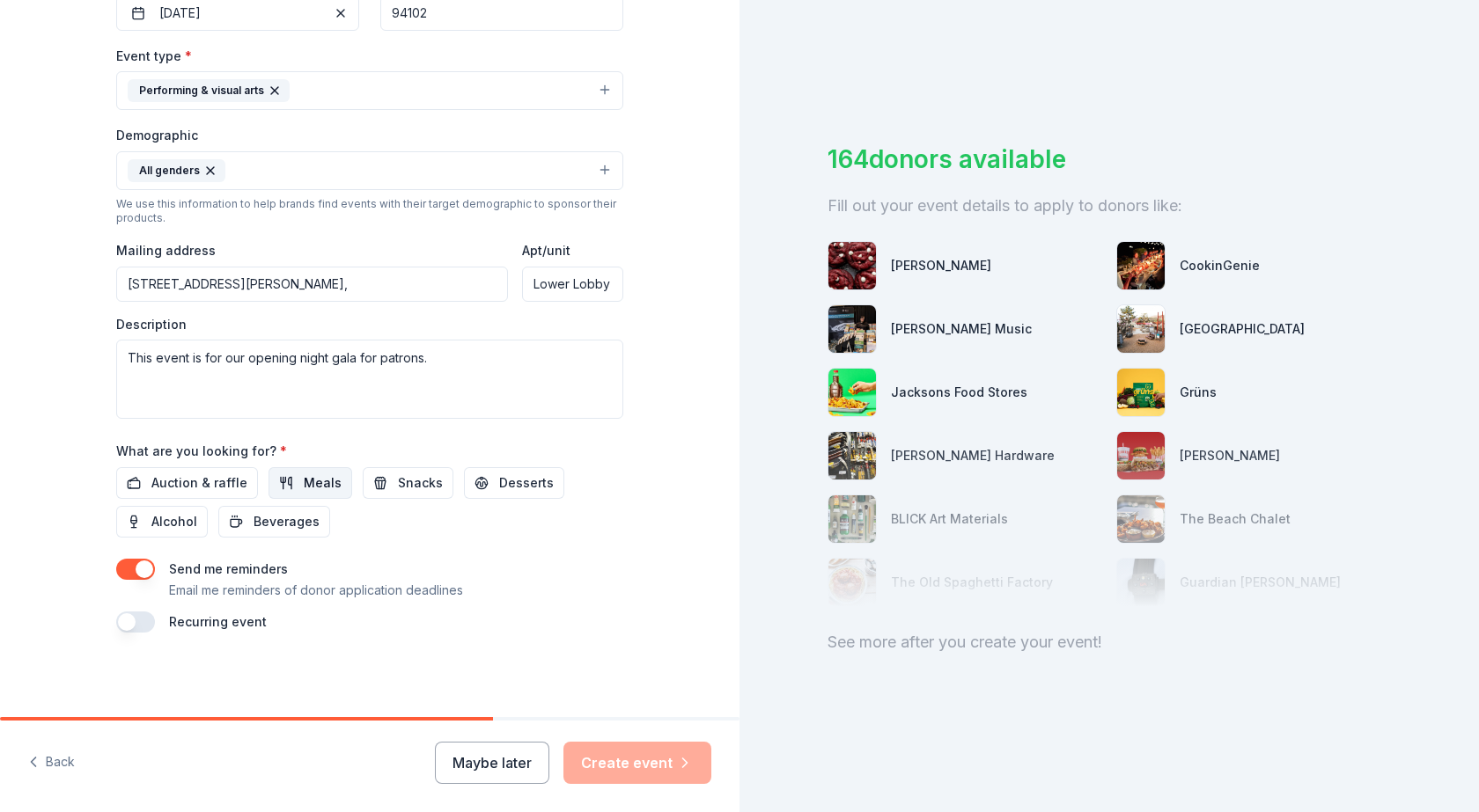
click at [312, 478] on span "Meals" at bounding box center [322, 483] width 38 height 21
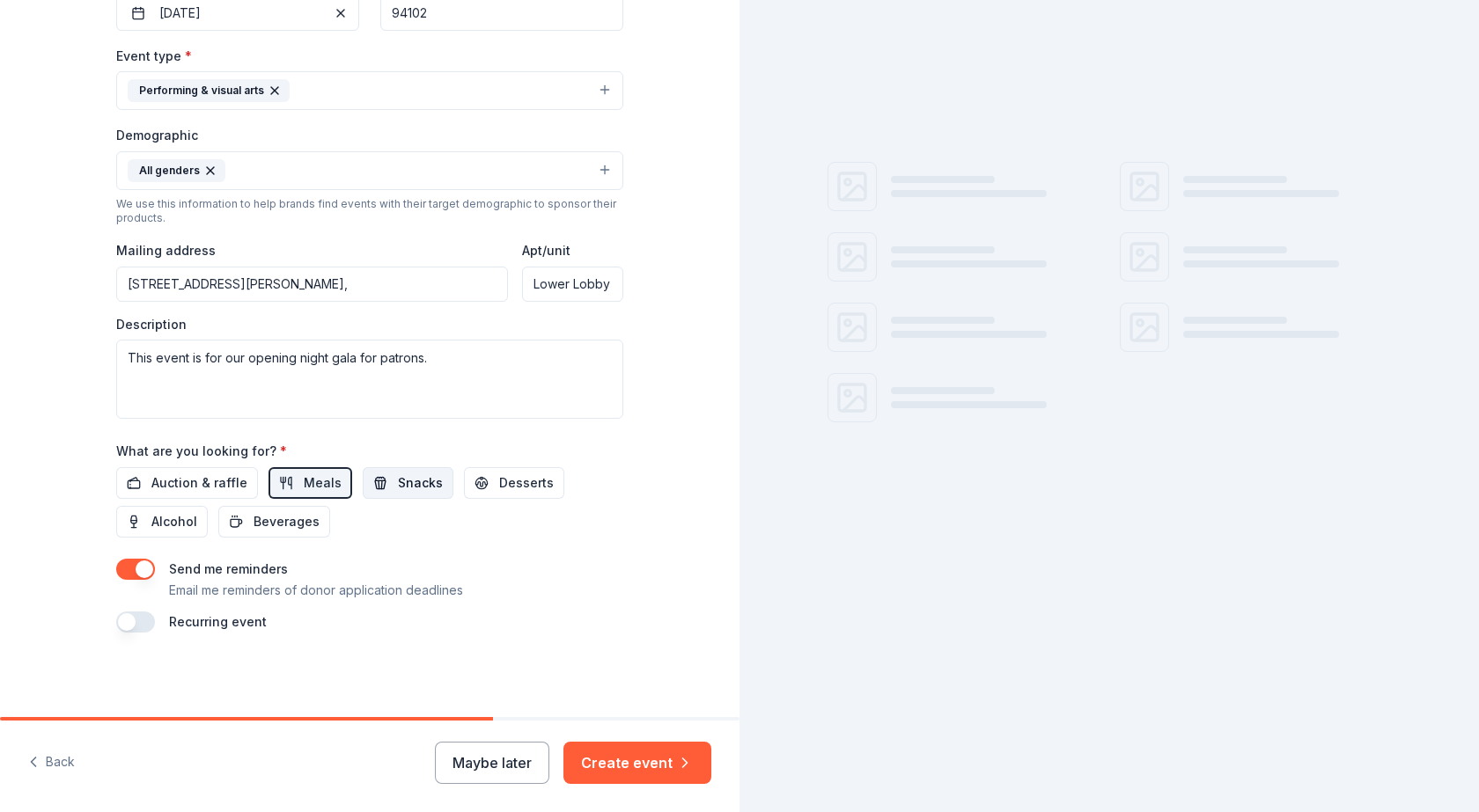
click at [375, 489] on button "Snacks" at bounding box center [409, 483] width 91 height 32
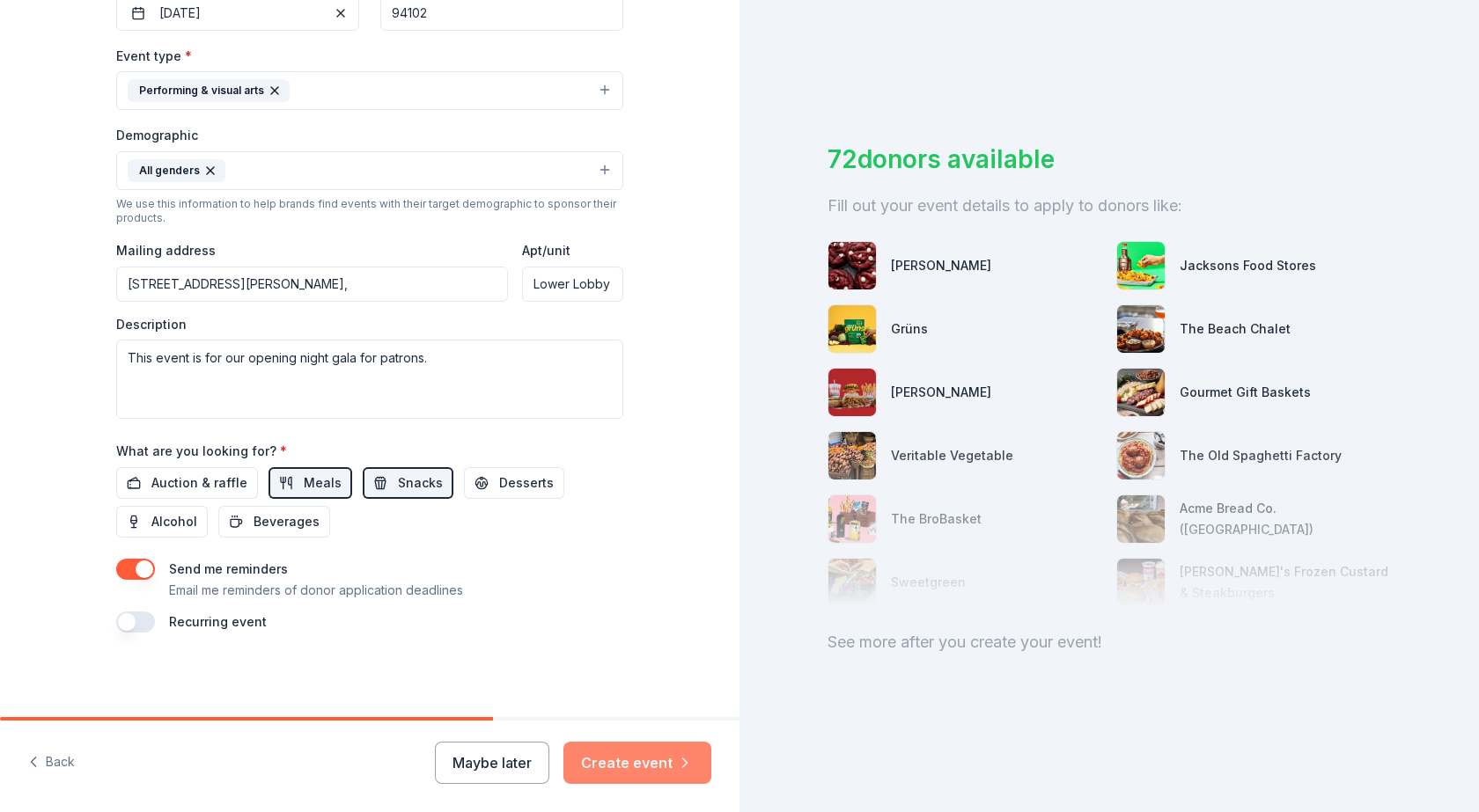
click at [658, 768] on button "Create event" at bounding box center [637, 763] width 148 height 43
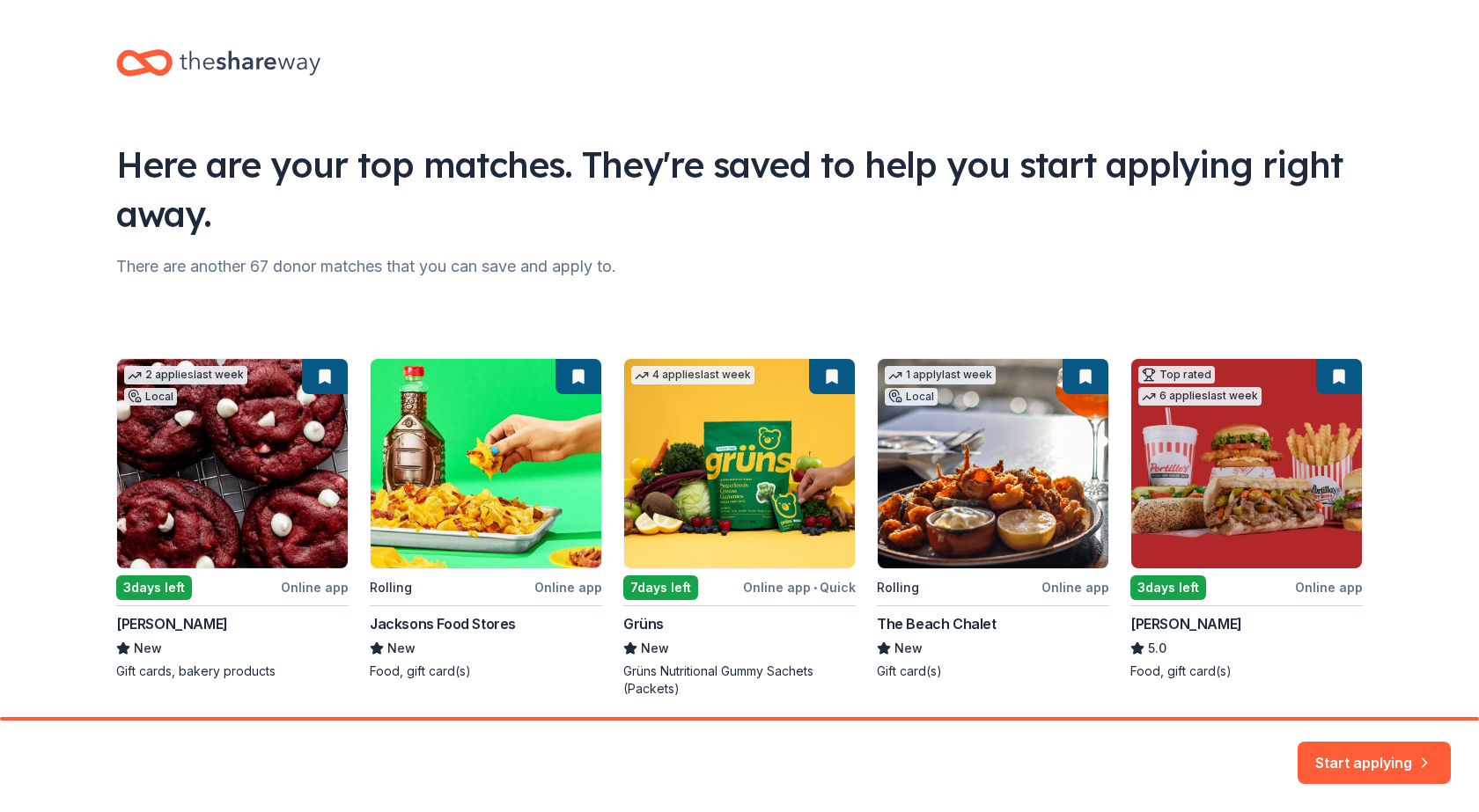
click at [428, 162] on div "Here are your top matches. They're saved to help you start applying right away." at bounding box center [740, 189] width 1246 height 98
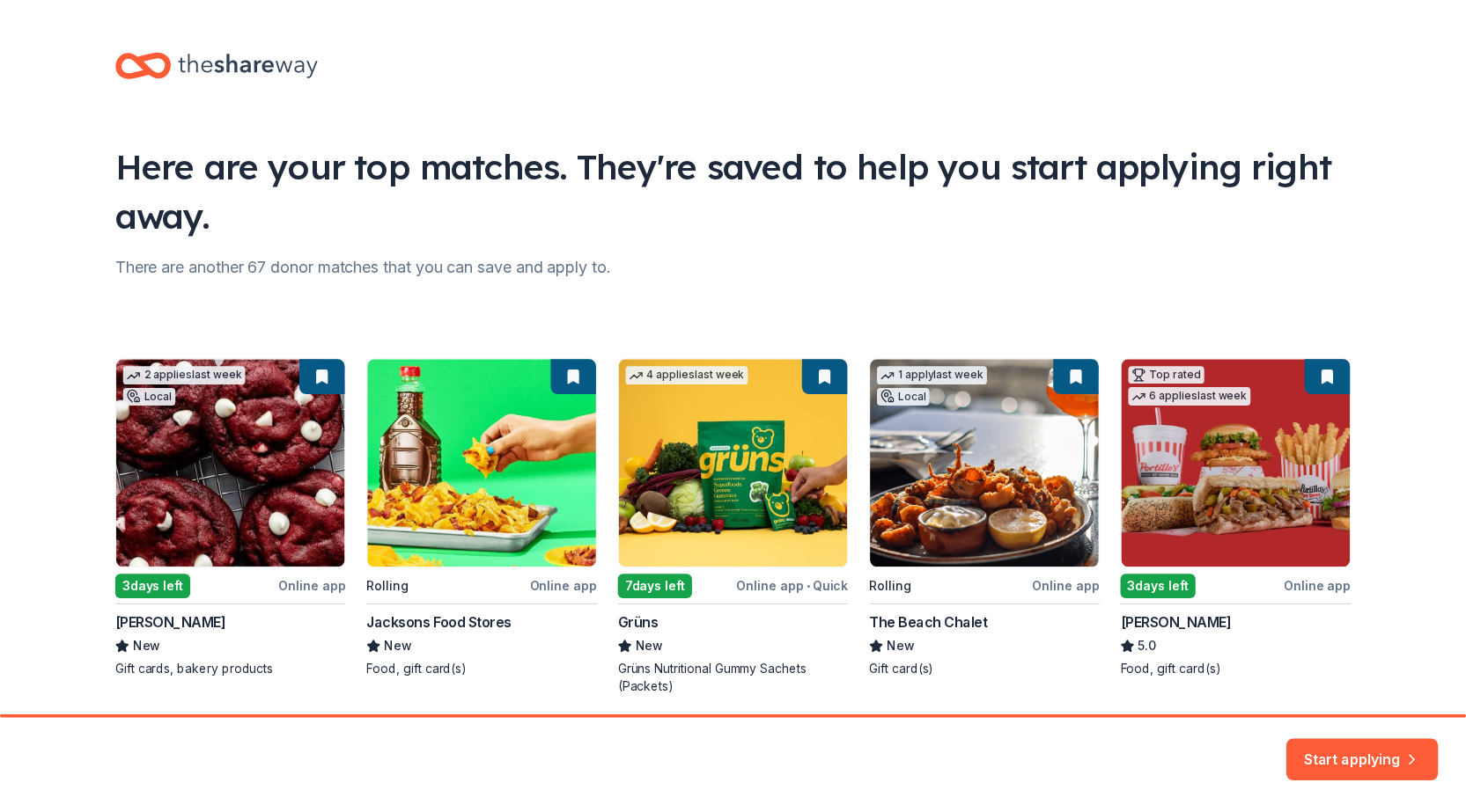
scroll to position [65, 0]
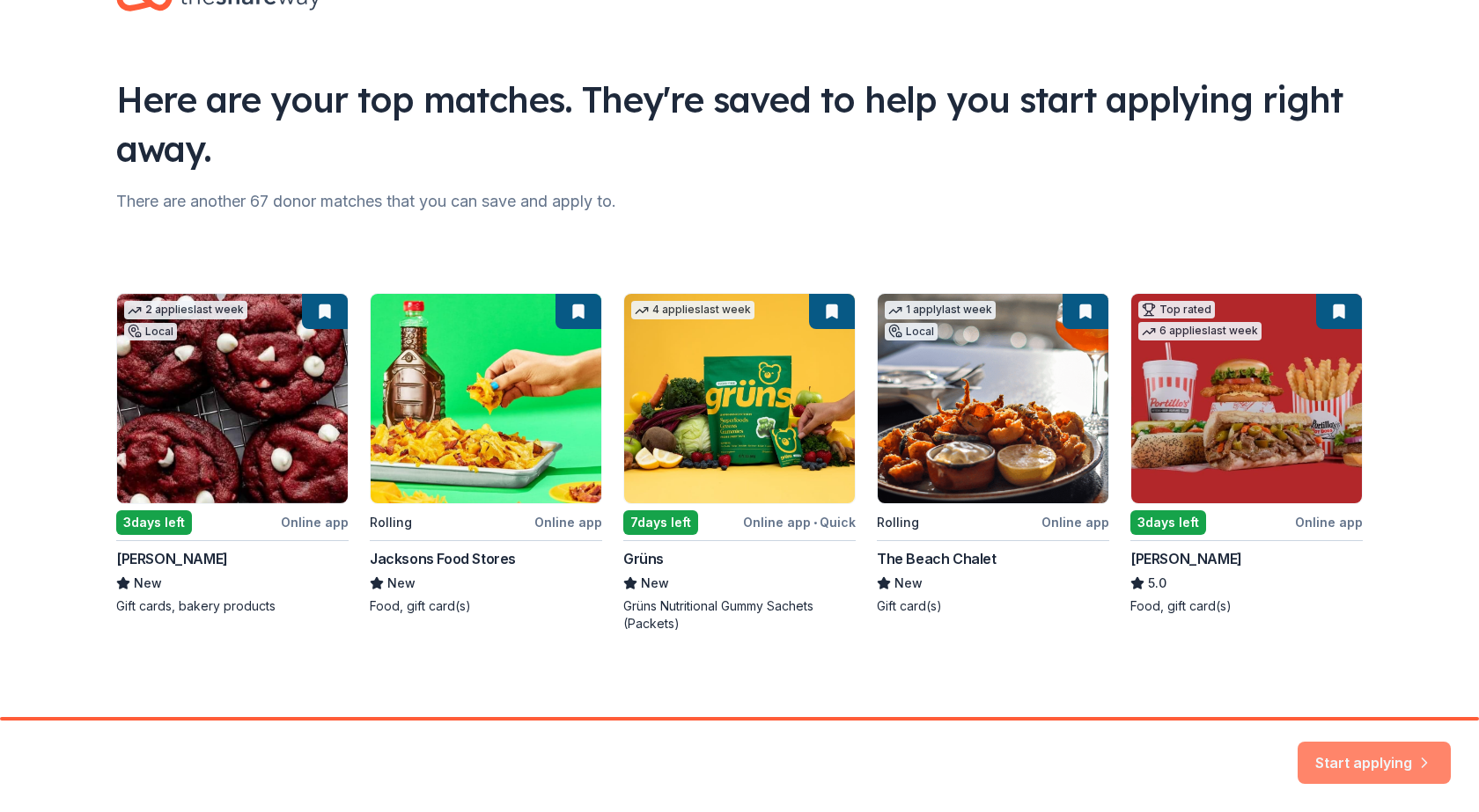
click at [1383, 756] on button "Start applying" at bounding box center [1374, 752] width 153 height 43
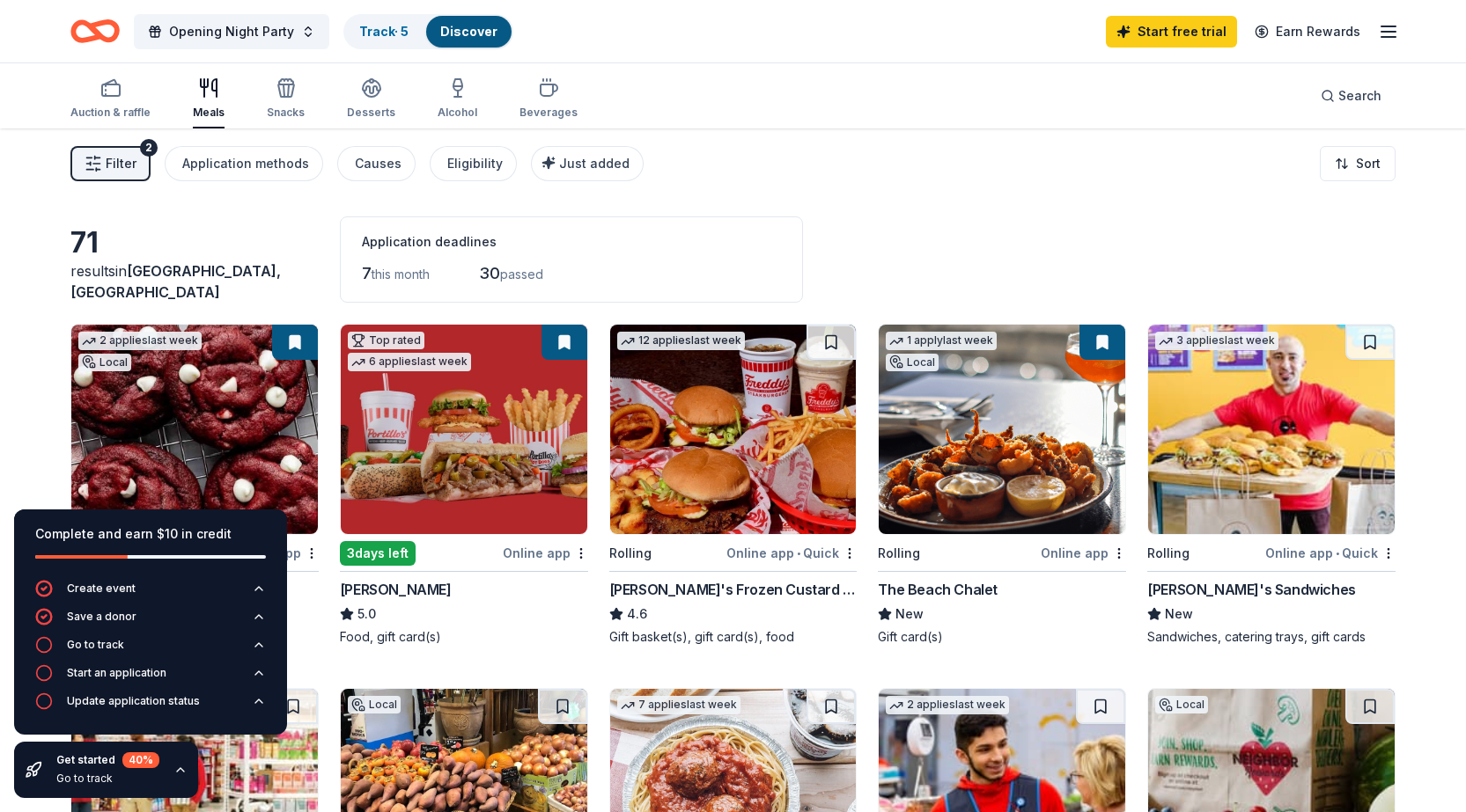
click at [99, 171] on icon "button" at bounding box center [93, 164] width 18 height 18
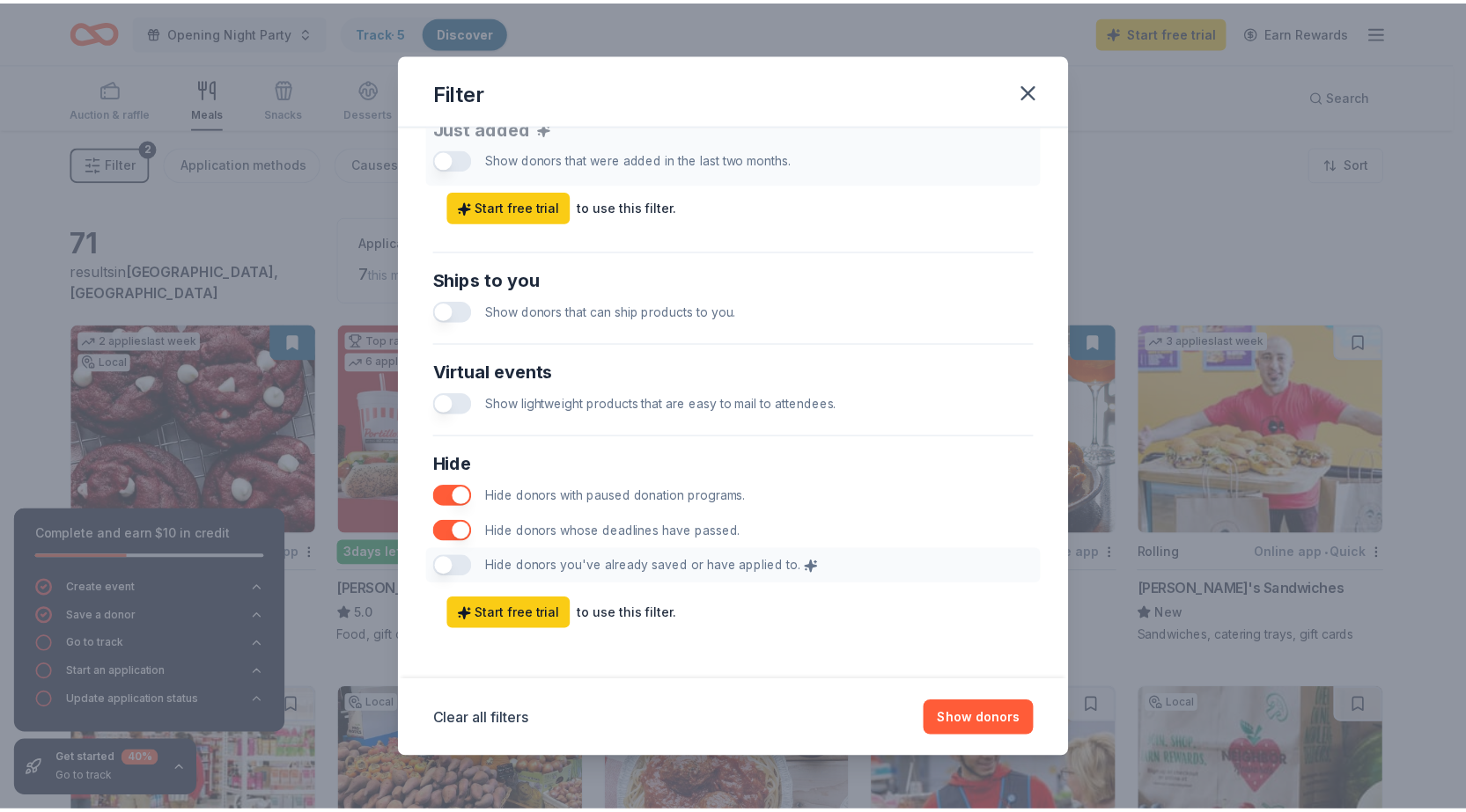
scroll to position [722, 0]
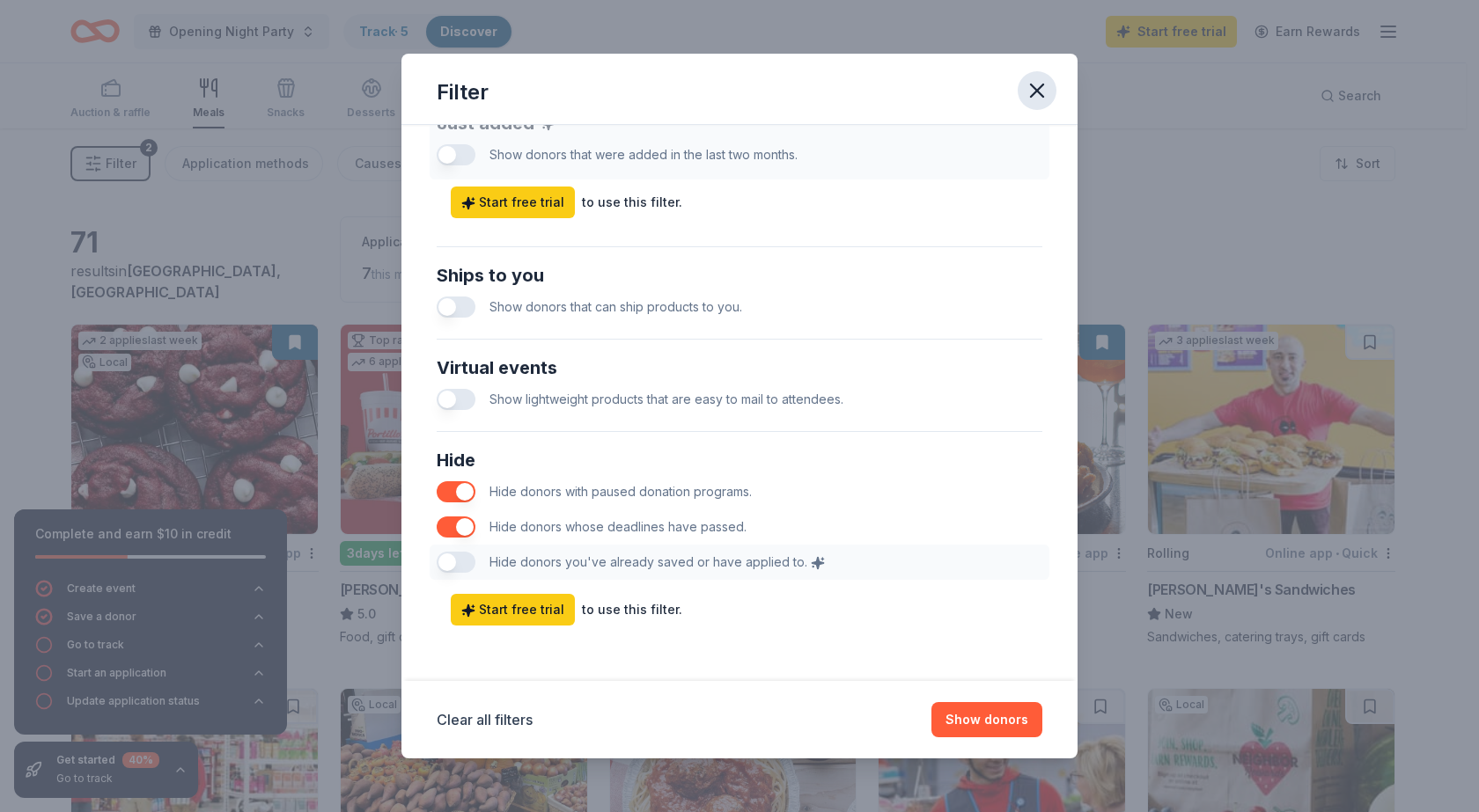
click at [1035, 84] on icon "button" at bounding box center [1037, 91] width 25 height 25
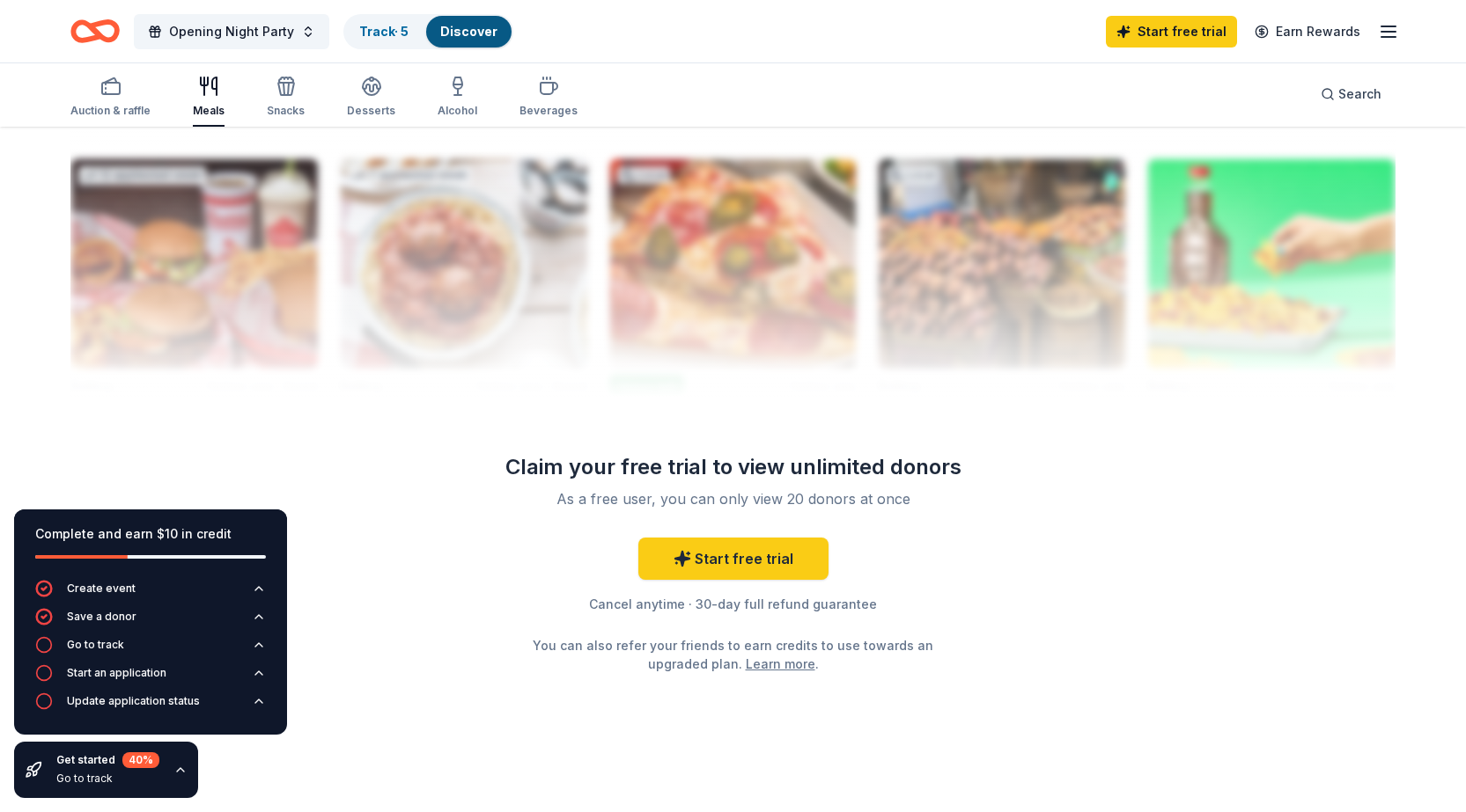
scroll to position [1710, 0]
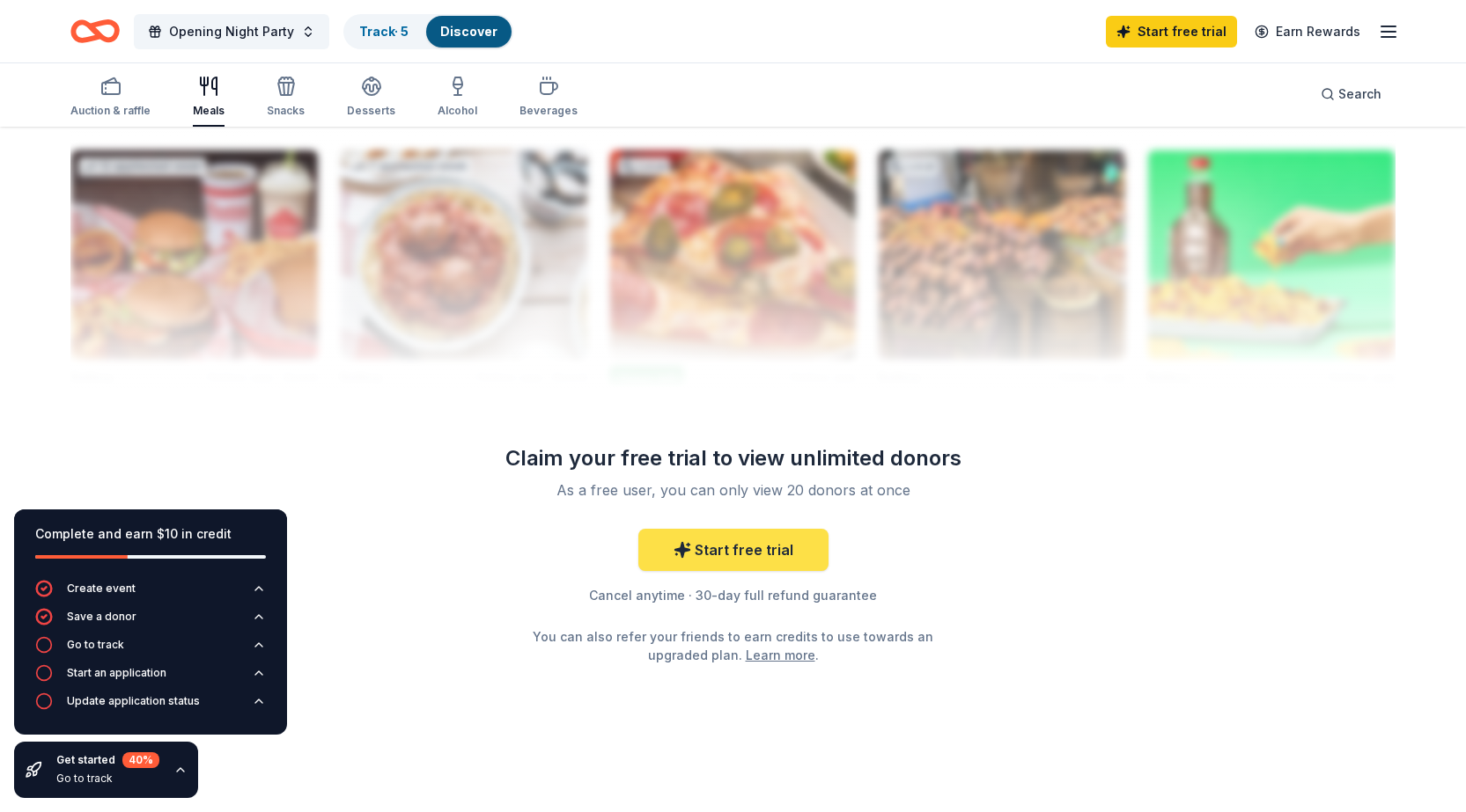
click at [795, 554] on link "Start free trial" at bounding box center [733, 550] width 190 height 43
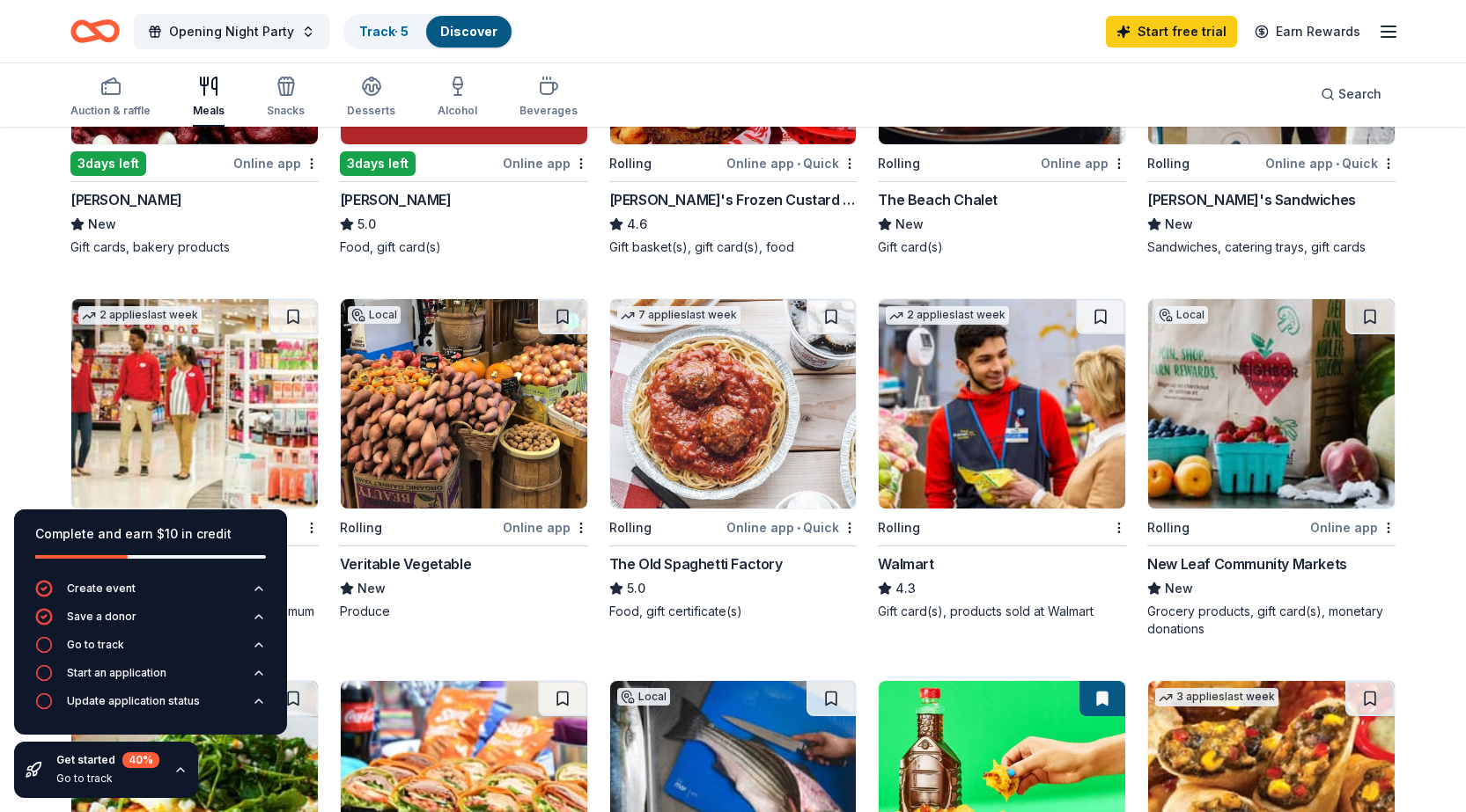
scroll to position [0, 0]
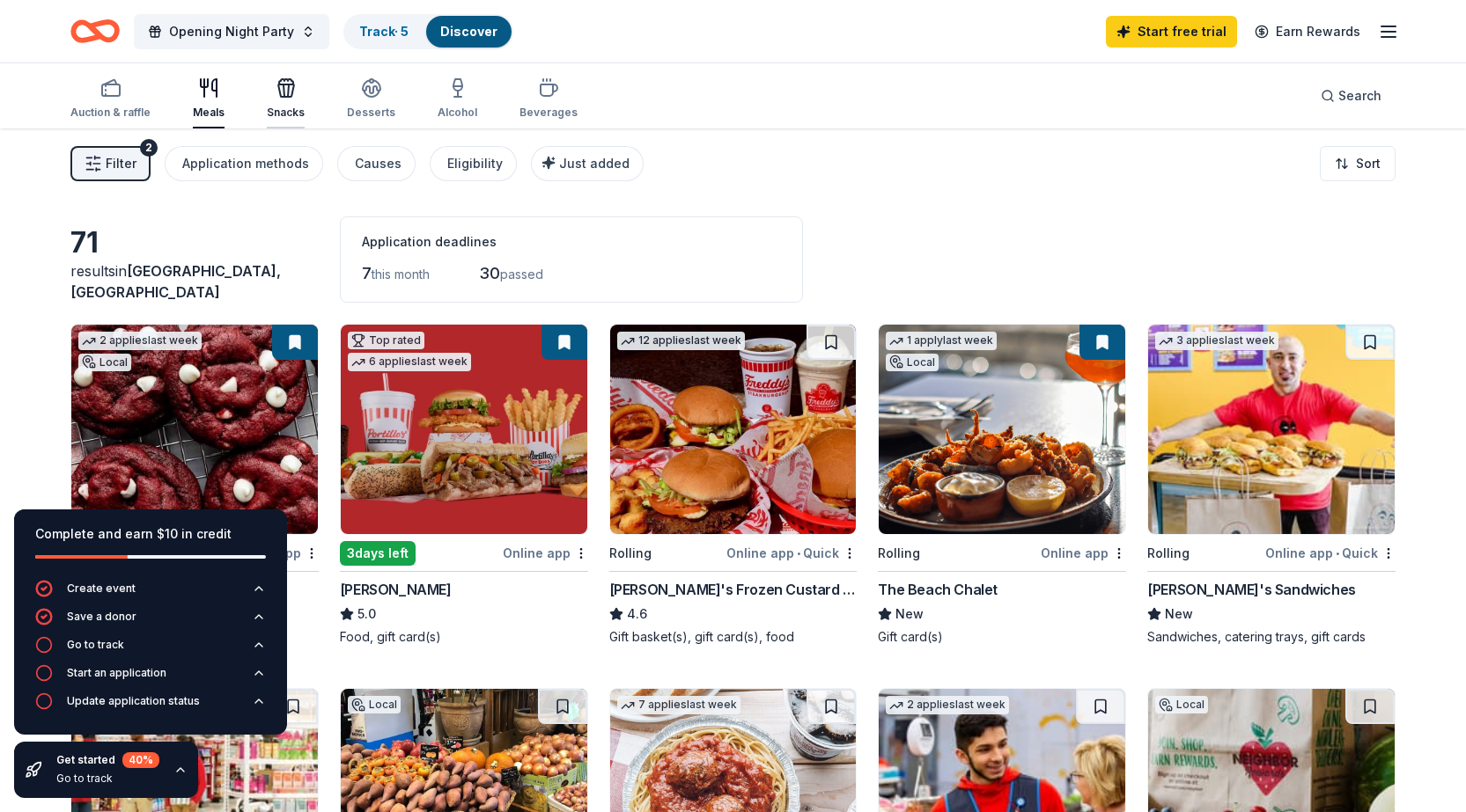
click at [271, 99] on div "Snacks" at bounding box center [286, 98] width 38 height 43
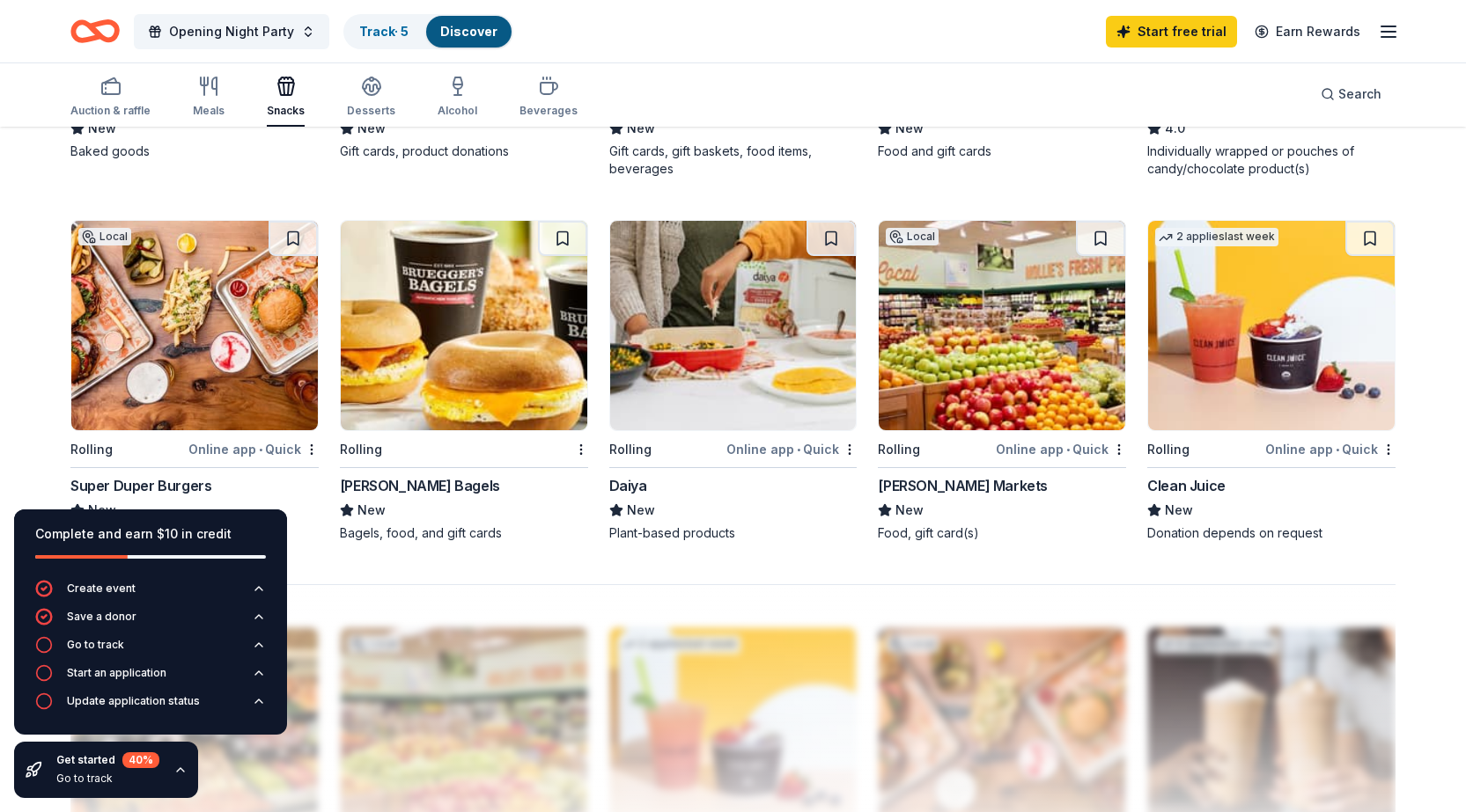
scroll to position [1321, 0]
